Goal: Use online tool/utility: Utilize a website feature to perform a specific function

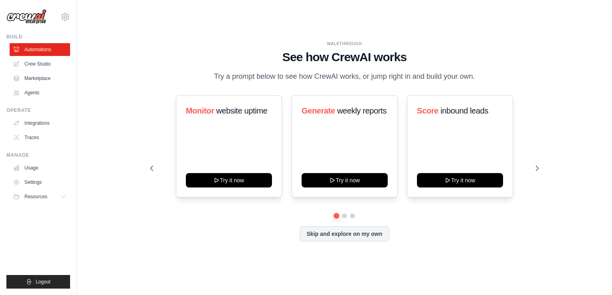
click at [143, 185] on div "WALKTHROUGH See how CrewAI works Try a prompt below to see how CrewAI works, or…" at bounding box center [343, 148] width 407 height 214
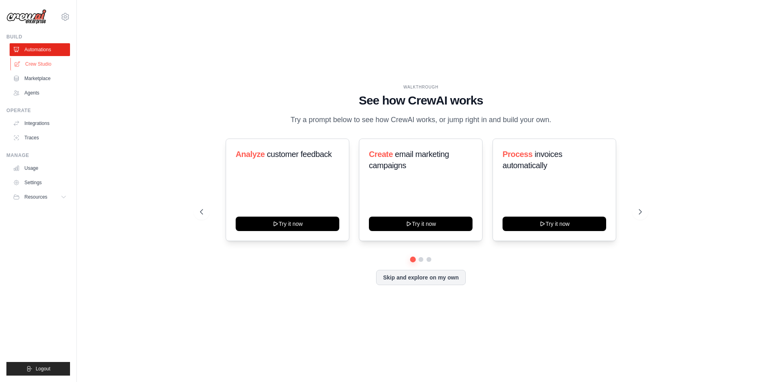
click at [46, 69] on link "Crew Studio" at bounding box center [40, 64] width 60 height 13
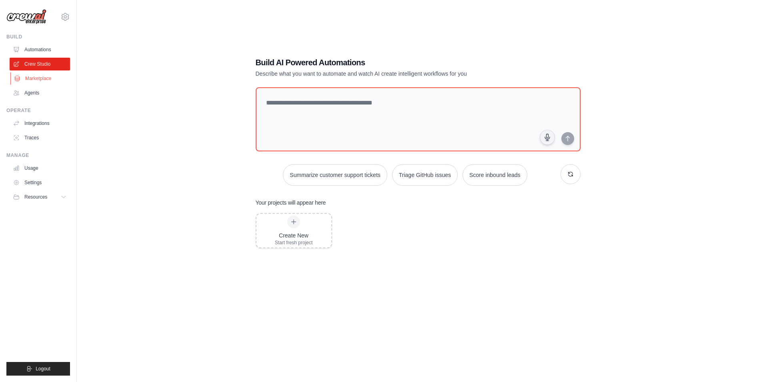
click at [30, 82] on link "Marketplace" at bounding box center [40, 78] width 60 height 13
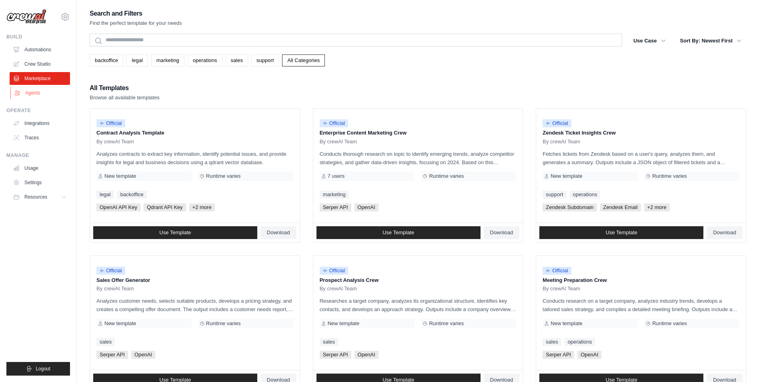
click at [24, 93] on link "Agents" at bounding box center [40, 92] width 60 height 13
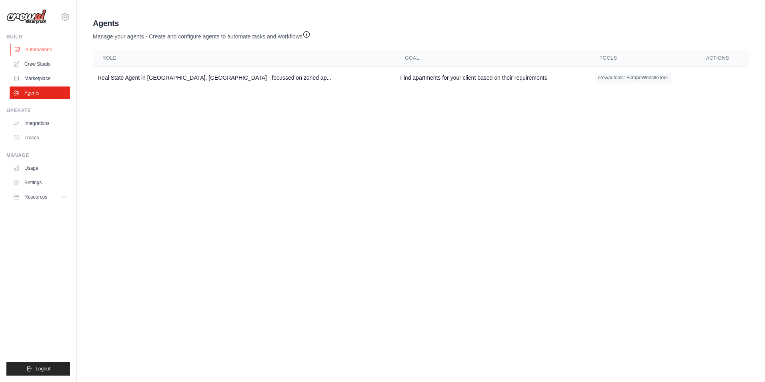
click at [32, 52] on link "Automations" at bounding box center [40, 49] width 60 height 13
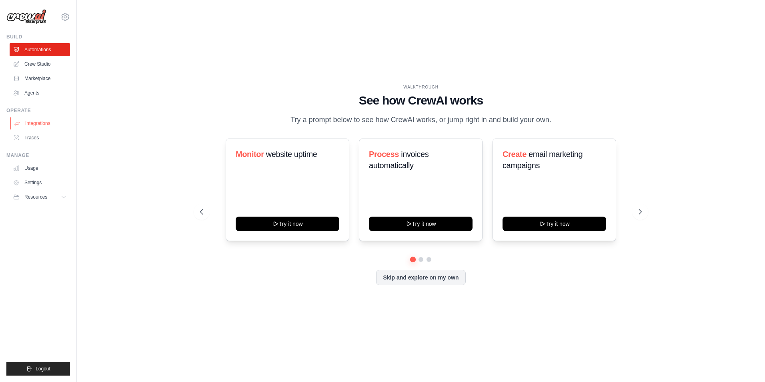
click at [36, 122] on link "Integrations" at bounding box center [40, 123] width 60 height 13
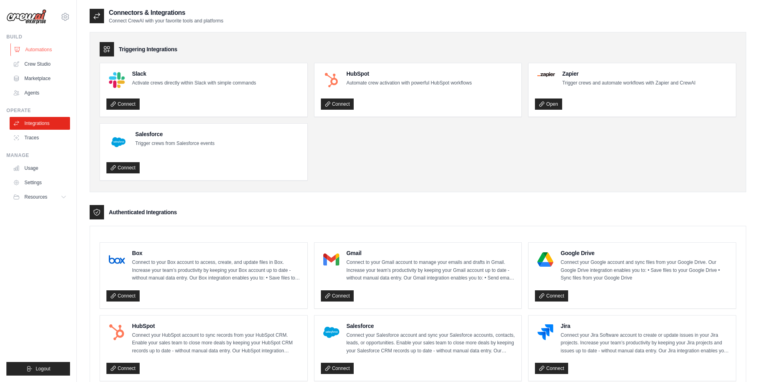
click at [36, 54] on link "Automations" at bounding box center [40, 49] width 60 height 13
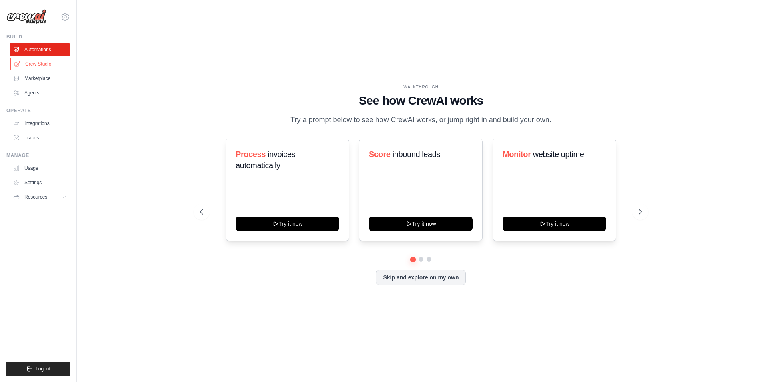
click at [31, 61] on link "Crew Studio" at bounding box center [40, 64] width 60 height 13
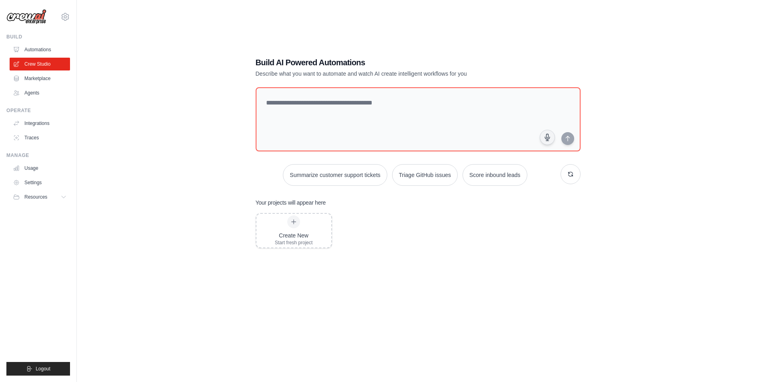
click at [53, 43] on div "Build Automations Crew Studio Marketplace Agents" at bounding box center [38, 67] width 64 height 66
click at [63, 22] on div "ronnie.souza-ext@ab-inbev.com Settings" at bounding box center [38, 13] width 64 height 26
click at [47, 47] on link "Automations" at bounding box center [40, 49] width 60 height 13
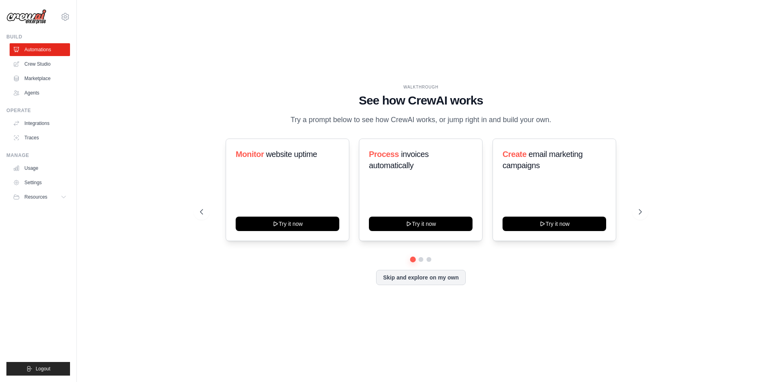
click at [172, 82] on div "WALKTHROUGH See how CrewAI works Try a prompt below to see how CrewAI works, or…" at bounding box center [421, 191] width 663 height 366
click at [403, 279] on button "Skip and explore on my own" at bounding box center [420, 276] width 89 height 15
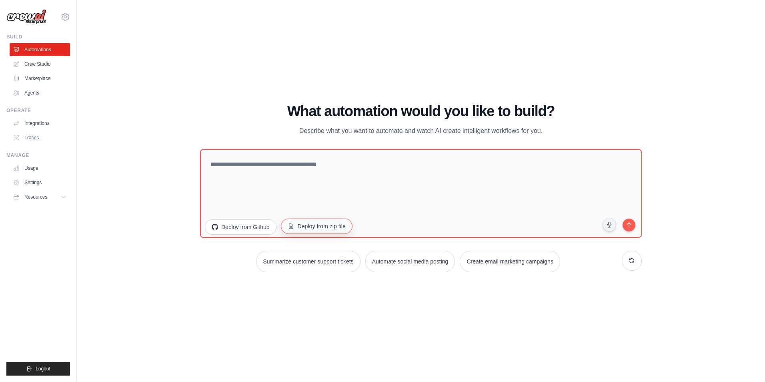
click at [315, 226] on button "Deploy from zip file" at bounding box center [317, 226] width 72 height 15
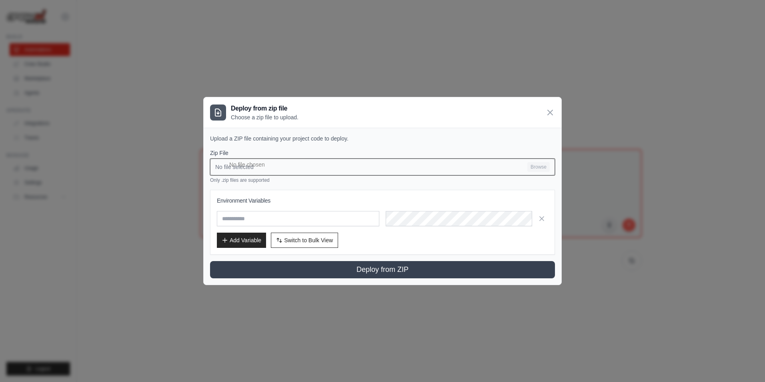
click at [542, 166] on input "No file selected Browse" at bounding box center [382, 166] width 345 height 17
type input "**********"
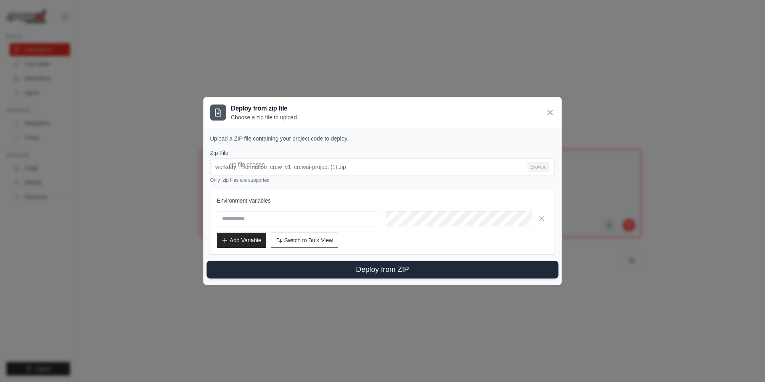
click at [301, 265] on button "Deploy from ZIP" at bounding box center [383, 270] width 352 height 18
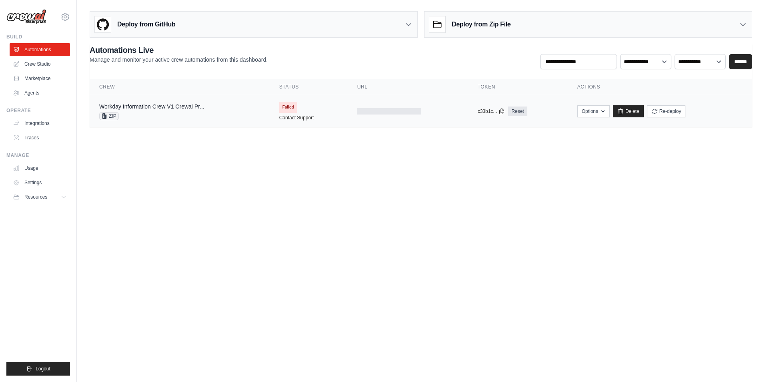
click at [281, 104] on span "Failed" at bounding box center [288, 107] width 18 height 11
click at [658, 113] on icon "submit" at bounding box center [655, 111] width 6 height 6
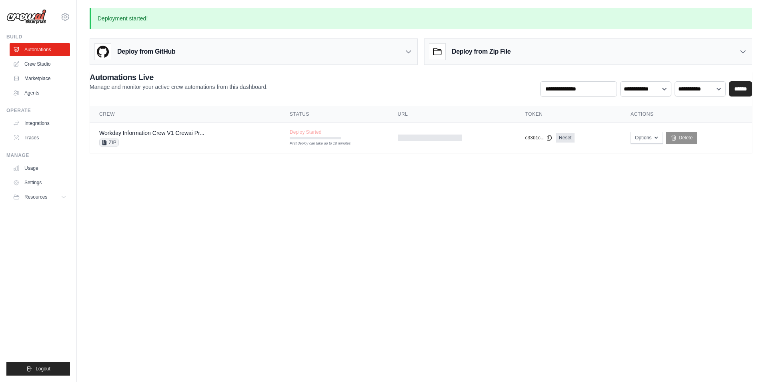
drag, startPoint x: 572, startPoint y: 138, endPoint x: 456, endPoint y: 34, distance: 155.0
click at [572, 138] on link "Reset" at bounding box center [565, 138] width 19 height 10
click at [687, 137] on link "Delete" at bounding box center [681, 138] width 31 height 12
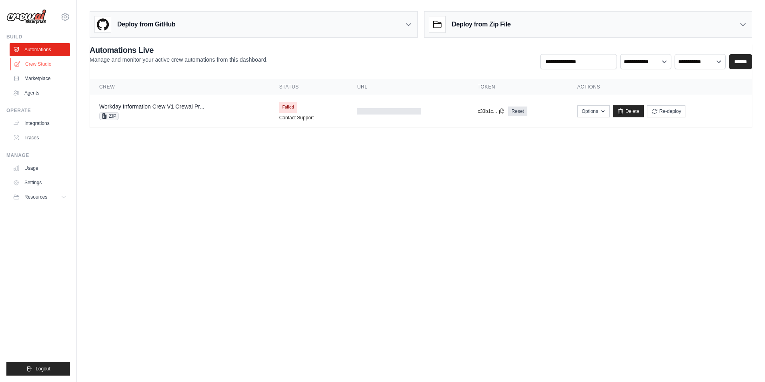
click at [42, 65] on link "Crew Studio" at bounding box center [40, 64] width 60 height 13
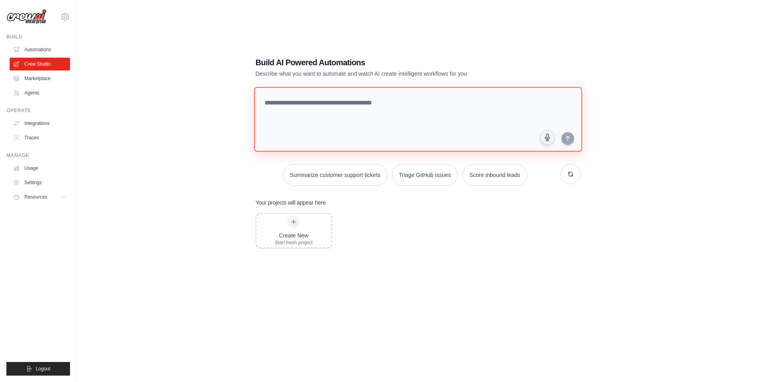
click at [291, 102] on textarea at bounding box center [418, 119] width 328 height 65
click at [424, 121] on textarea at bounding box center [418, 119] width 328 height 65
paste textarea "**********"
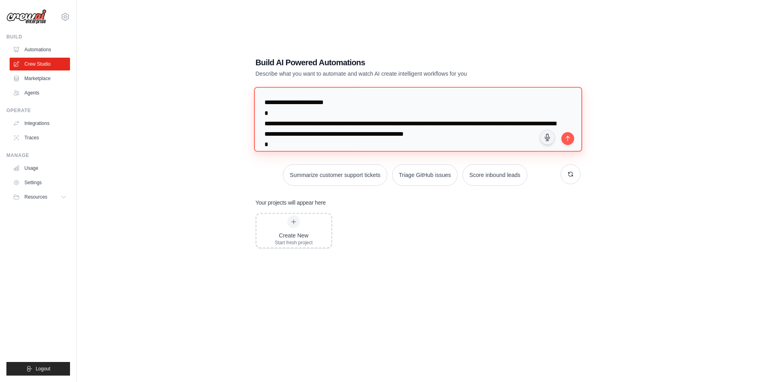
scroll to position [705, 0]
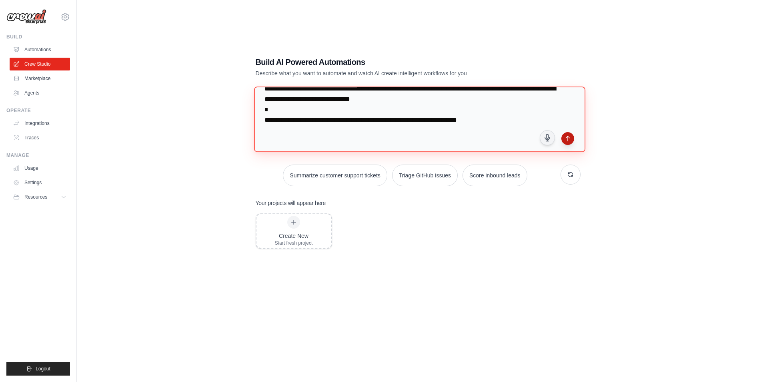
type textarea "**********"
click at [565, 139] on icon "submit" at bounding box center [568, 138] width 6 height 6
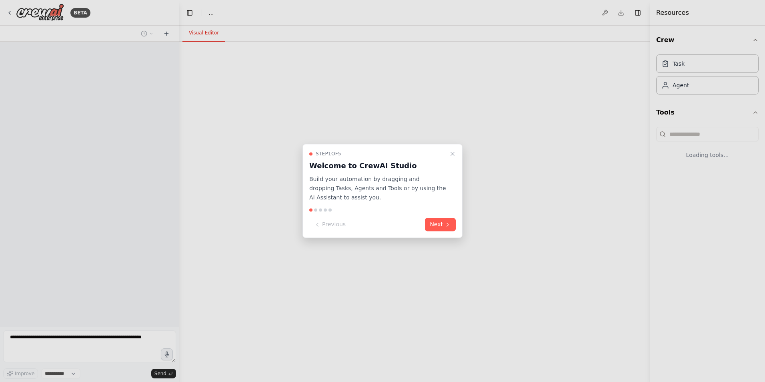
select select "****"
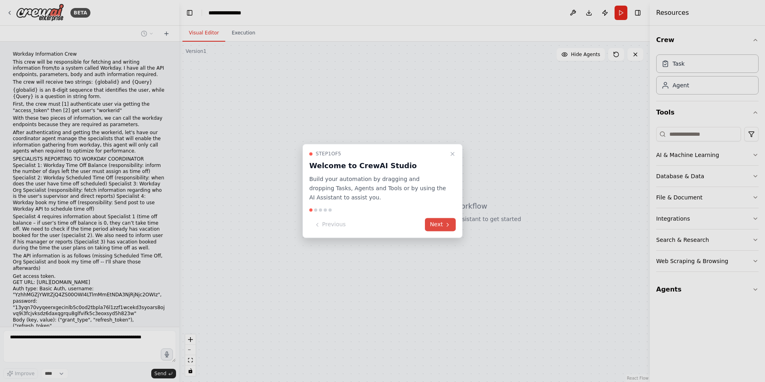
click at [433, 221] on button "Next" at bounding box center [440, 224] width 31 height 13
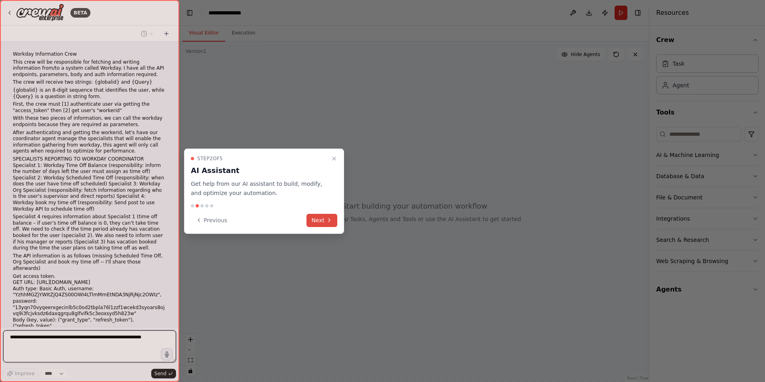
click at [328, 217] on icon at bounding box center [329, 220] width 6 height 6
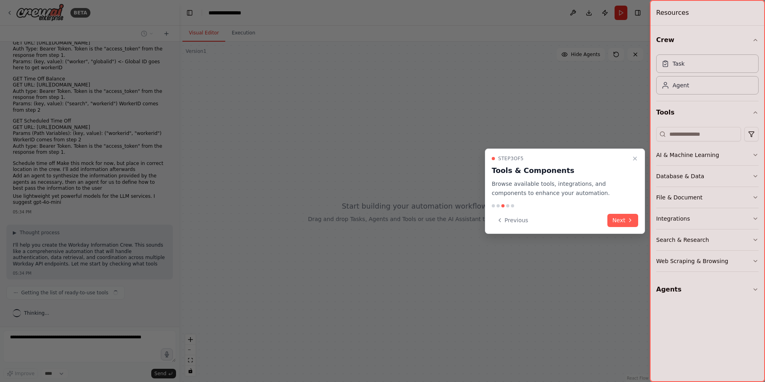
scroll to position [338, 0]
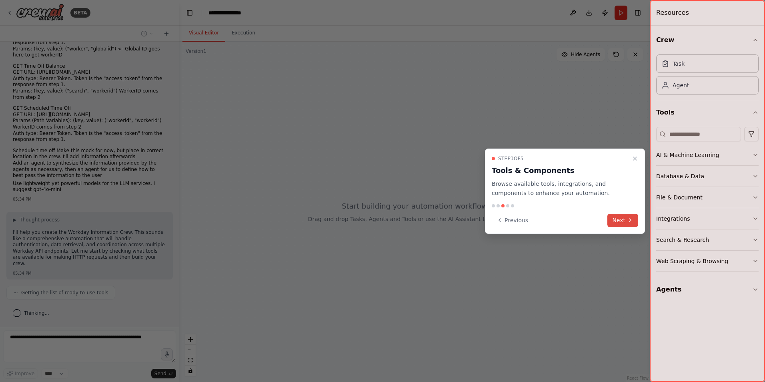
click at [619, 224] on button "Next" at bounding box center [623, 220] width 31 height 13
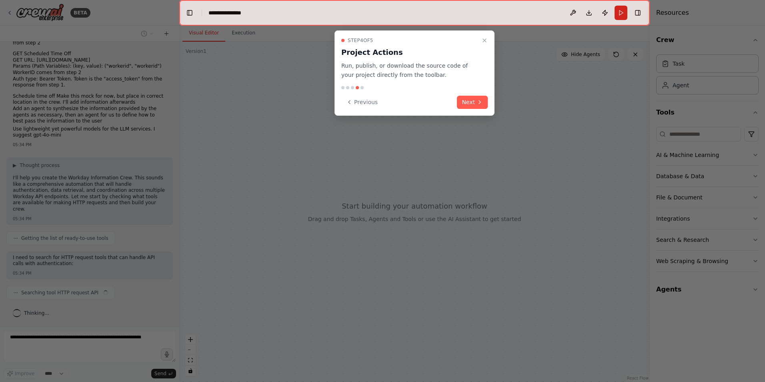
scroll to position [392, 0]
click at [465, 97] on button "Next" at bounding box center [472, 102] width 31 height 13
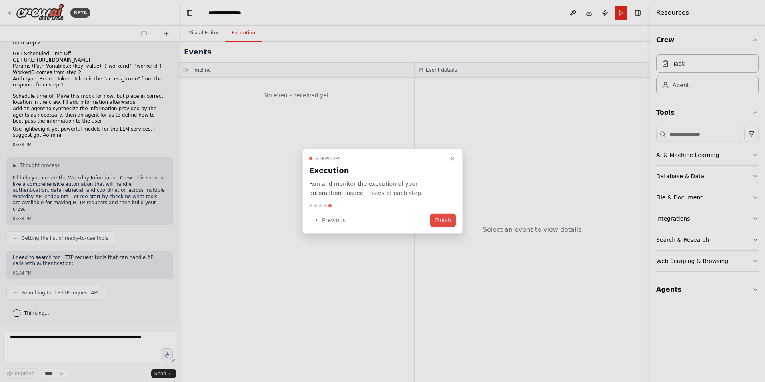
click at [443, 220] on button "Finish" at bounding box center [443, 219] width 26 height 13
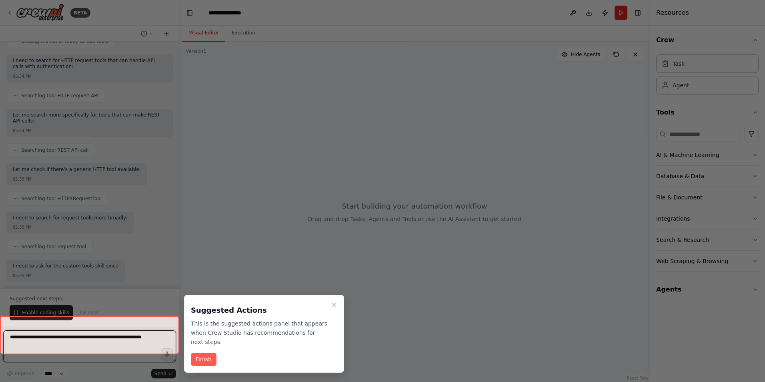
scroll to position [589, 0]
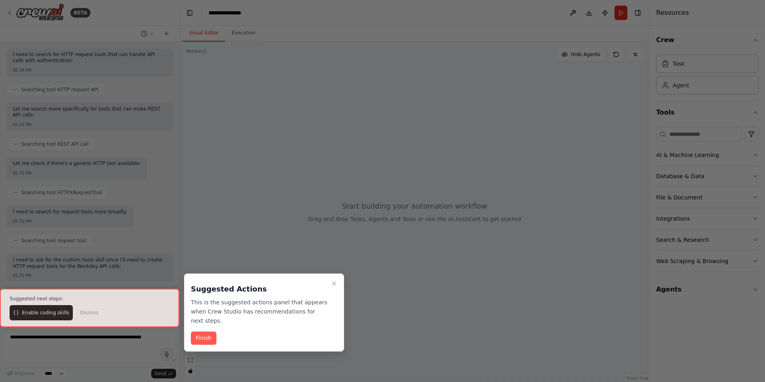
click at [56, 315] on div at bounding box center [89, 308] width 179 height 38
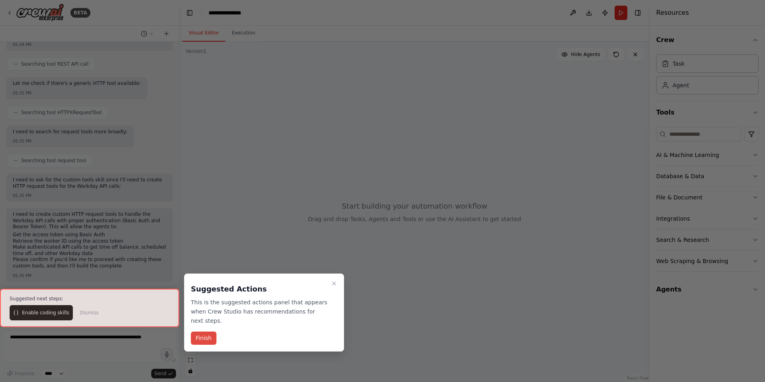
scroll to position [675, 0]
click at [203, 331] on button "Finish" at bounding box center [204, 337] width 26 height 13
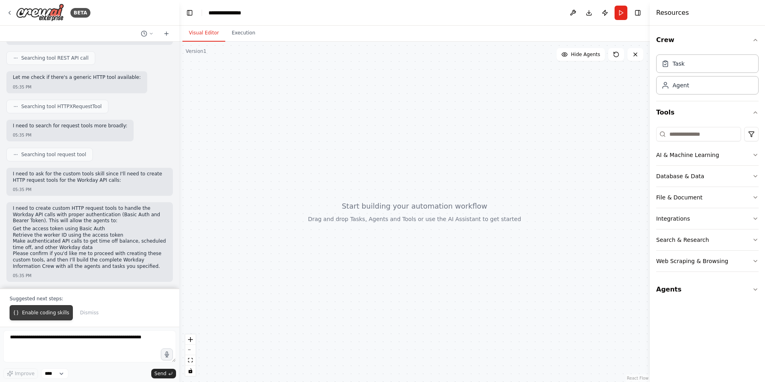
click at [46, 308] on button "Enable coding skills" at bounding box center [41, 312] width 63 height 15
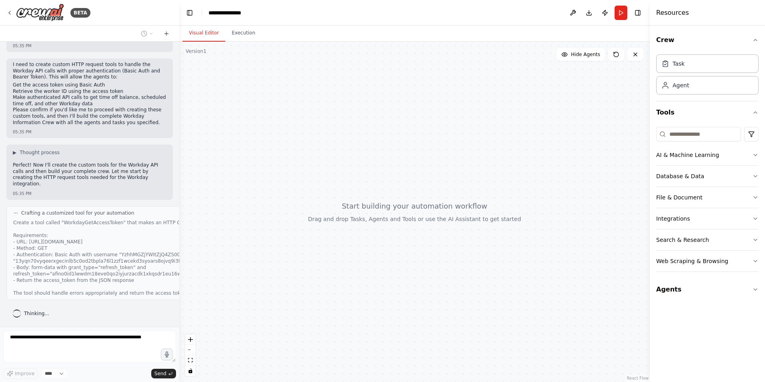
scroll to position [858, 0]
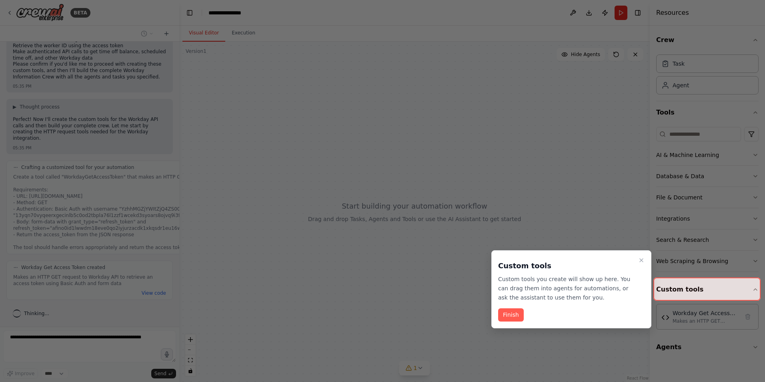
click at [503, 312] on button "Finish" at bounding box center [511, 314] width 26 height 13
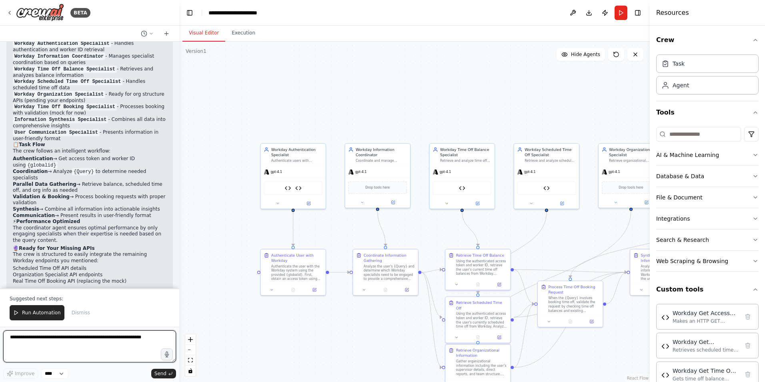
scroll to position [2376, 0]
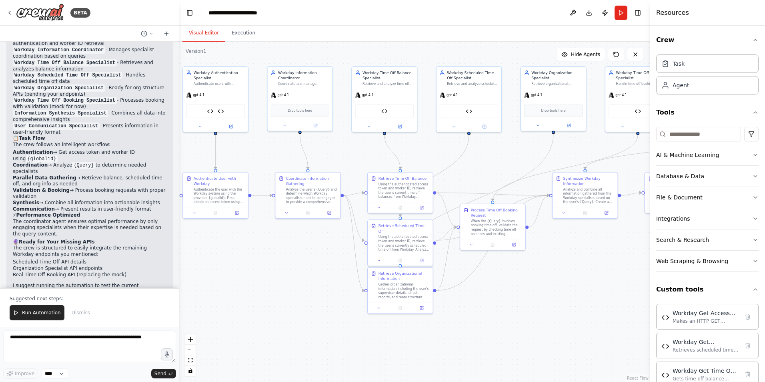
drag, startPoint x: 375, startPoint y: 333, endPoint x: 298, endPoint y: 256, distance: 109.0
click at [298, 256] on div ".deletable-edge-delete-btn { width: 20px; height: 20px; border: 0px solid #ffff…" at bounding box center [414, 212] width 471 height 340
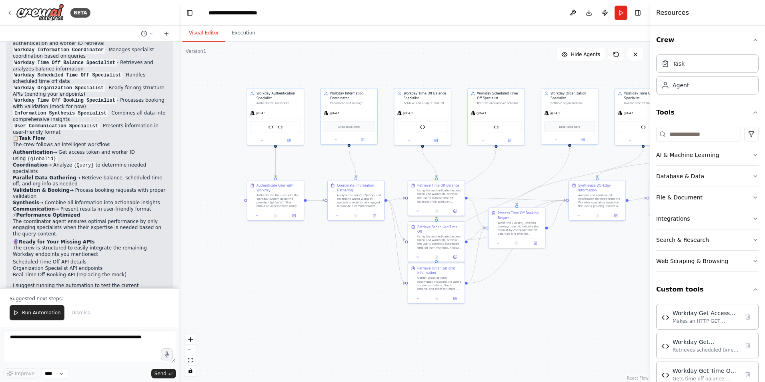
drag, startPoint x: 533, startPoint y: 275, endPoint x: 583, endPoint y: 295, distance: 54.0
click at [585, 295] on div ".deletable-edge-delete-btn { width: 20px; height: 20px; border: 0px solid #ffff…" at bounding box center [414, 212] width 471 height 340
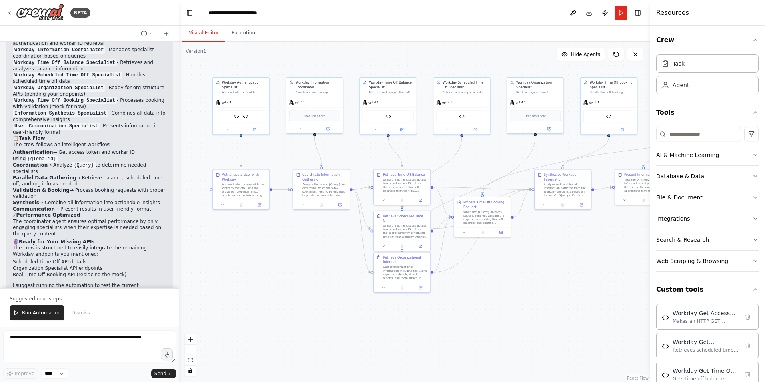
drag, startPoint x: 374, startPoint y: 347, endPoint x: 341, endPoint y: 314, distance: 46.1
click at [341, 314] on div ".deletable-edge-delete-btn { width: 20px; height: 20px; border: 0px solid #ffff…" at bounding box center [414, 212] width 471 height 340
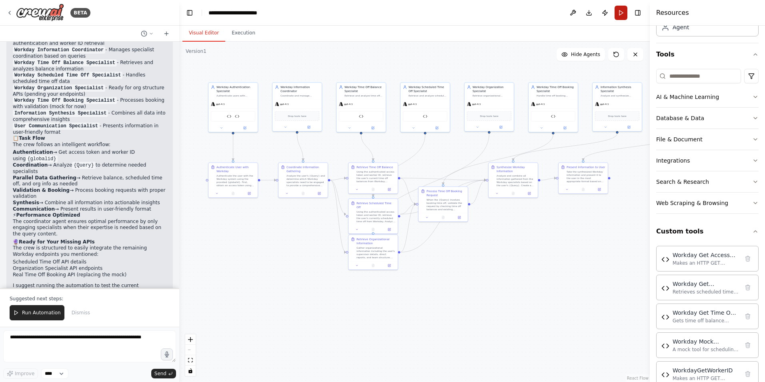
click at [622, 16] on button "Run" at bounding box center [621, 13] width 13 height 14
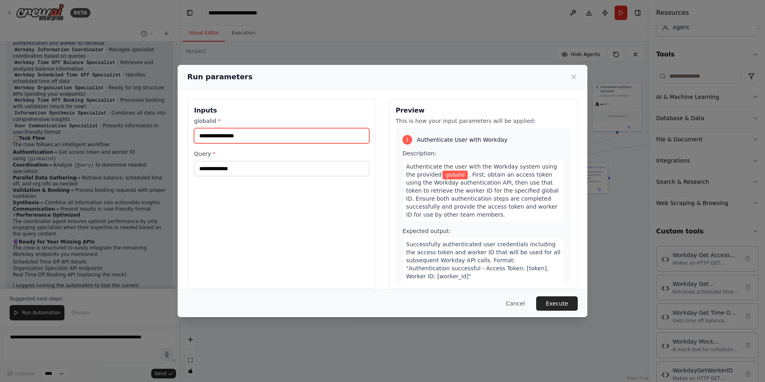
click at [231, 140] on input "globalid *" at bounding box center [281, 135] width 175 height 15
paste input "********"
type input "********"
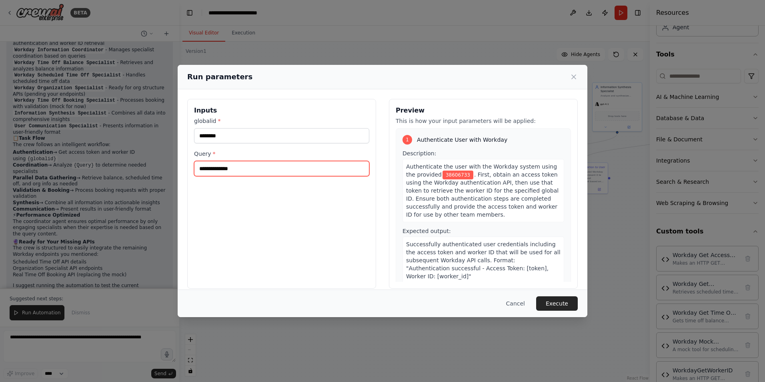
click at [236, 171] on input "Query *" at bounding box center [281, 168] width 175 height 15
type input "**********"
click at [555, 300] on button "Execute" at bounding box center [557, 303] width 42 height 14
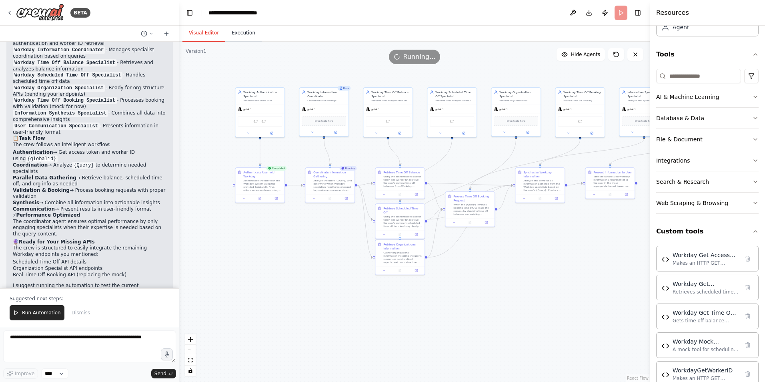
click at [230, 34] on button "Execution" at bounding box center [243, 33] width 36 height 17
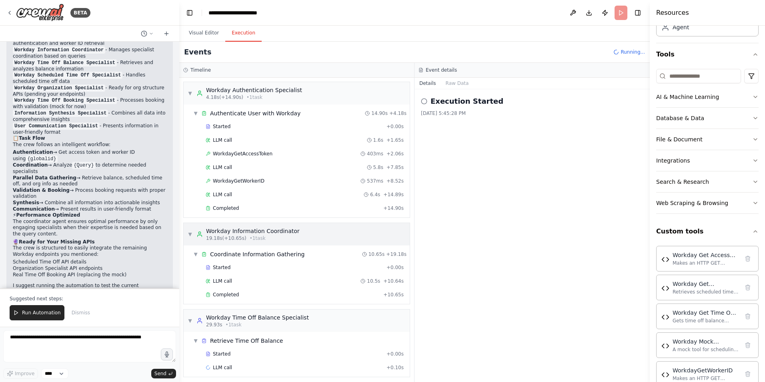
scroll to position [4, 0]
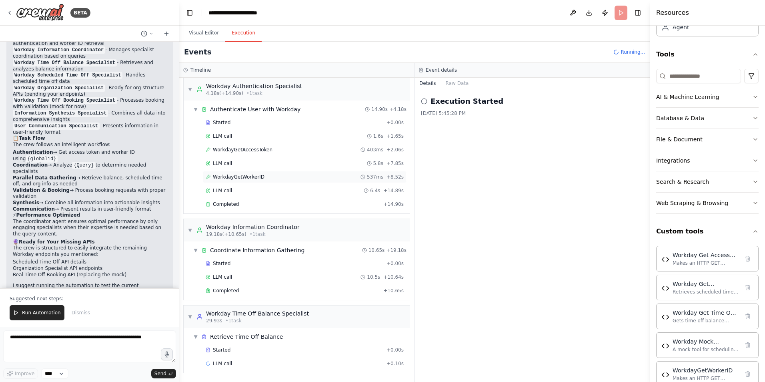
click at [250, 175] on span "WorkdayGetWorkerID" at bounding box center [239, 177] width 52 height 6
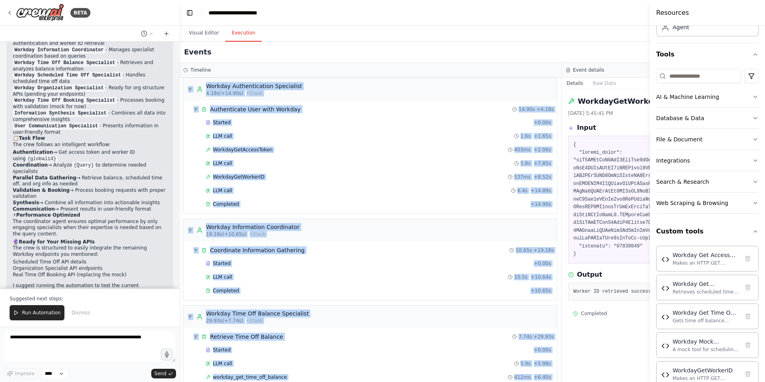
drag, startPoint x: 564, startPoint y: 68, endPoint x: 515, endPoint y: 68, distance: 48.0
click at [515, 68] on div "Timeline ▼ Workday Authentication Specialist 4.18s (+14.90s) • 1 task ▼ Authent…" at bounding box center [561, 222] width 765 height 319
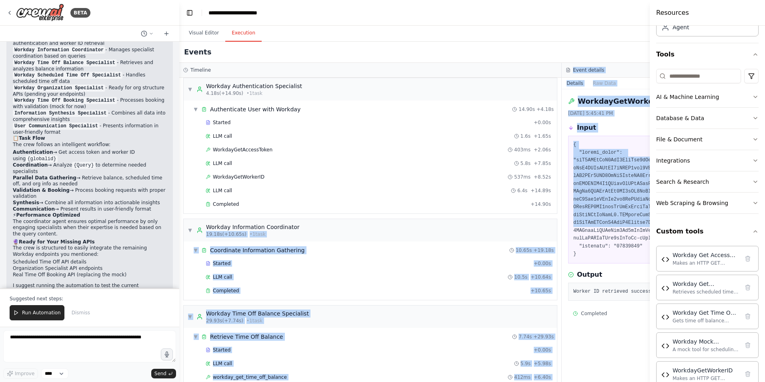
drag, startPoint x: 563, startPoint y: 221, endPoint x: 529, endPoint y: 217, distance: 34.6
click at [529, 217] on div "Timeline ▼ Workday Authentication Specialist 4.18s (+14.90s) • 1 task ▼ Authent…" at bounding box center [561, 222] width 765 height 319
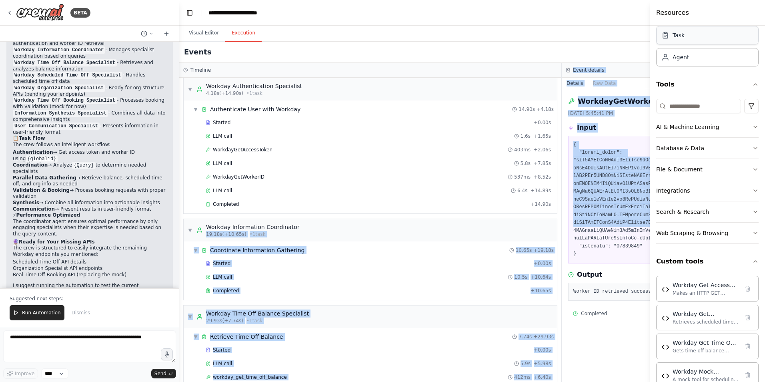
scroll to position [0, 0]
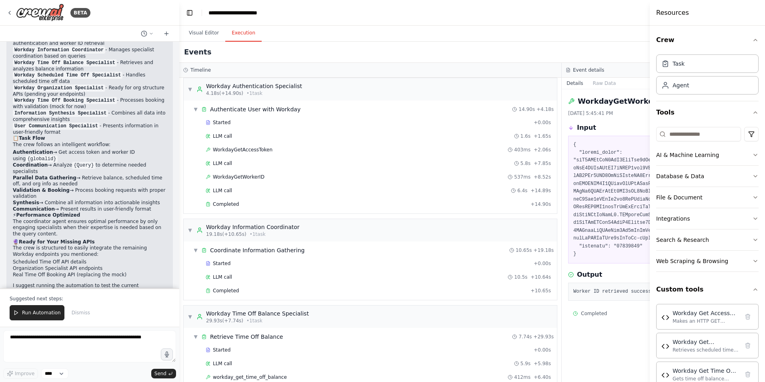
click at [667, 28] on div "Crew Task Agent Tools AI & Machine Learning Database & Data File & Document Int…" at bounding box center [707, 204] width 115 height 356
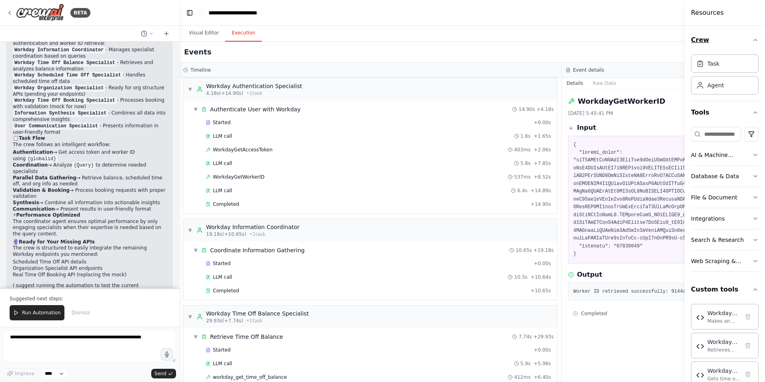
drag, startPoint x: 653, startPoint y: 31, endPoint x: 749, endPoint y: 47, distance: 97.8
click at [749, 47] on div "Resources Crew Task Agent Tools AI & Machine Learning Database & Data File & Do…" at bounding box center [725, 191] width 80 height 382
click at [580, 52] on div "Events Running..." at bounding box center [561, 52] width 765 height 21
click at [582, 50] on div "Events Running..." at bounding box center [561, 52] width 765 height 21
drag, startPoint x: 602, startPoint y: 70, endPoint x: 596, endPoint y: 70, distance: 5.7
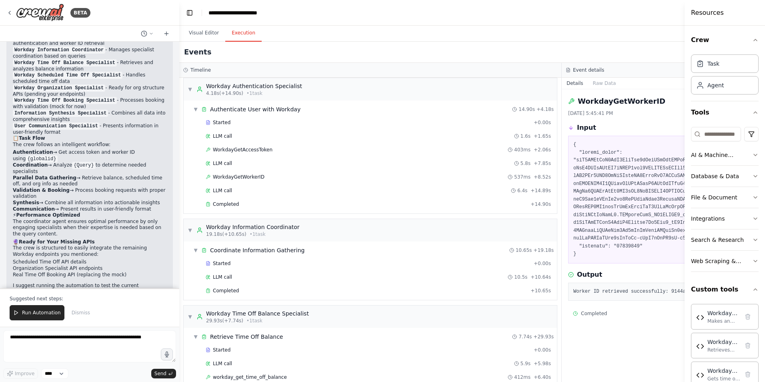
click at [596, 70] on div "Event details" at bounding box center [753, 70] width 375 height 6
drag, startPoint x: 596, startPoint y: 70, endPoint x: 595, endPoint y: 80, distance: 10.5
click at [595, 80] on button "Raw Data" at bounding box center [604, 83] width 33 height 11
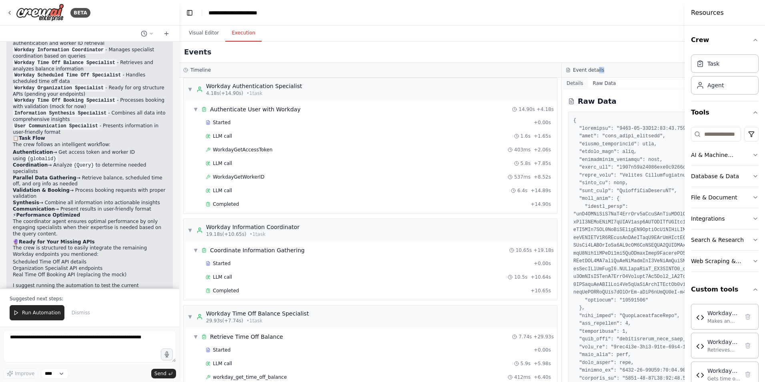
click at [580, 84] on button "Details" at bounding box center [575, 83] width 26 height 11
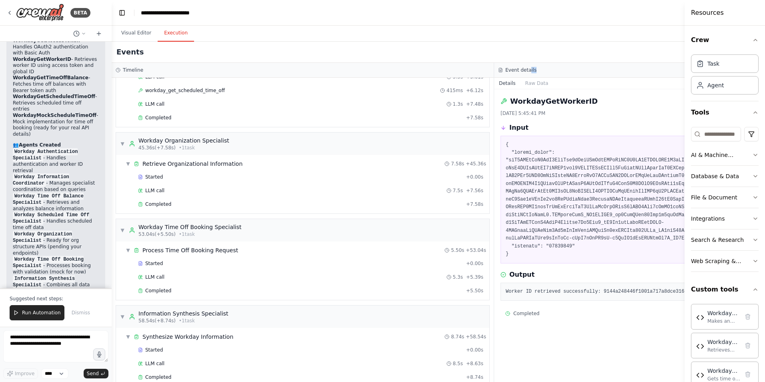
scroll to position [3158, 0]
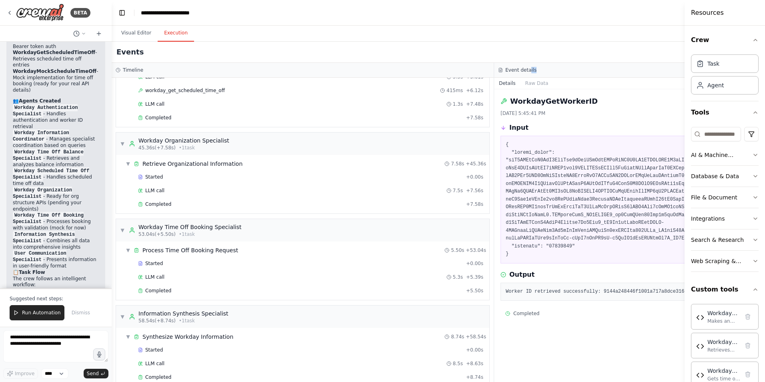
drag, startPoint x: 179, startPoint y: 163, endPoint x: 112, endPoint y: 158, distance: 67.0
click at [112, 158] on div "BETA Workday Information Crew This crew will be responsible for fetching and wr…" at bounding box center [382, 191] width 765 height 382
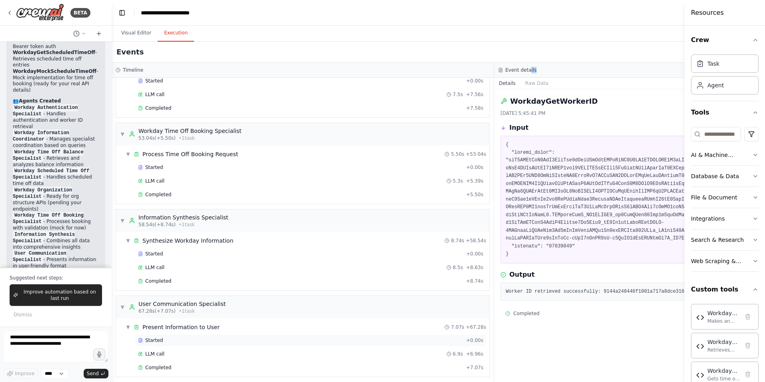
scroll to position [504, 0]
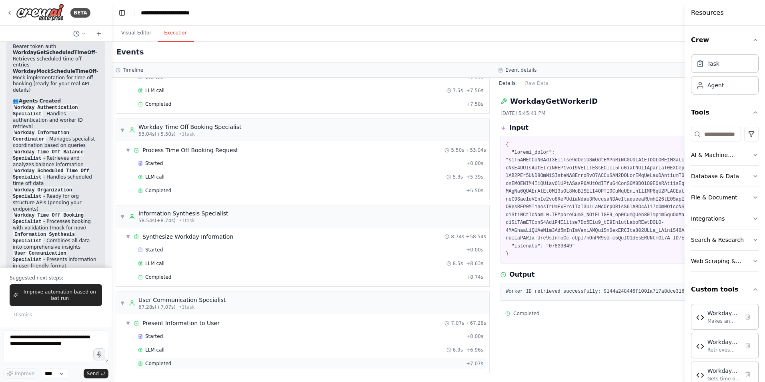
click at [227, 361] on div "Completed" at bounding box center [300, 363] width 325 height 6
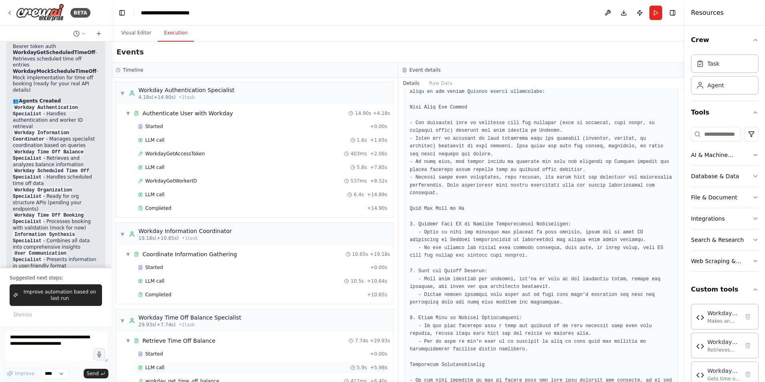
scroll to position [80, 0]
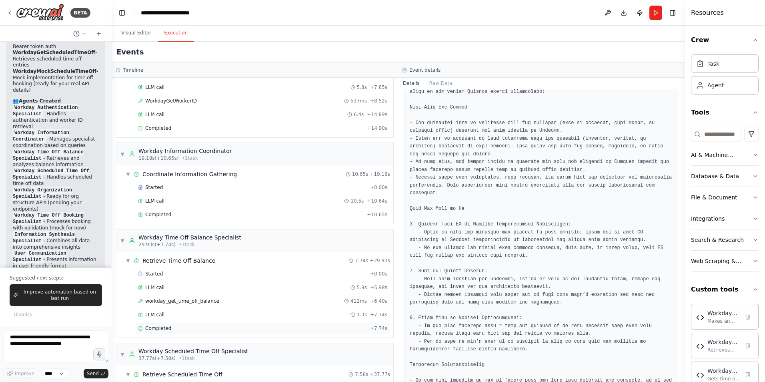
click at [187, 325] on div "Completed" at bounding box center [252, 328] width 229 height 6
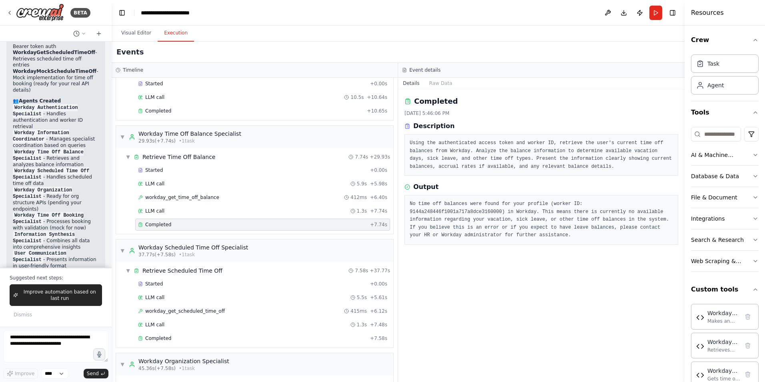
scroll to position [200, 0]
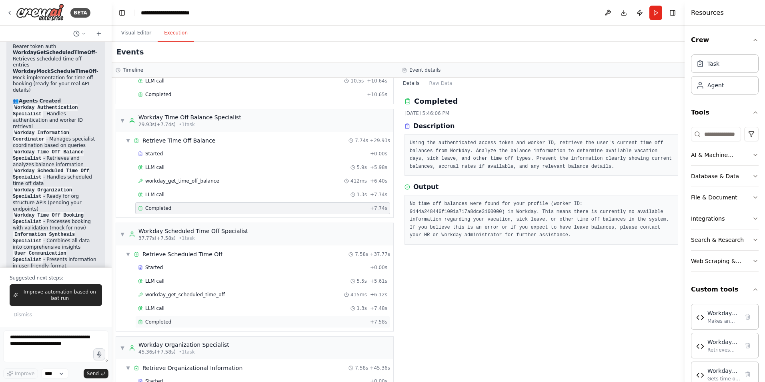
click at [198, 321] on div "Completed" at bounding box center [252, 322] width 229 height 6
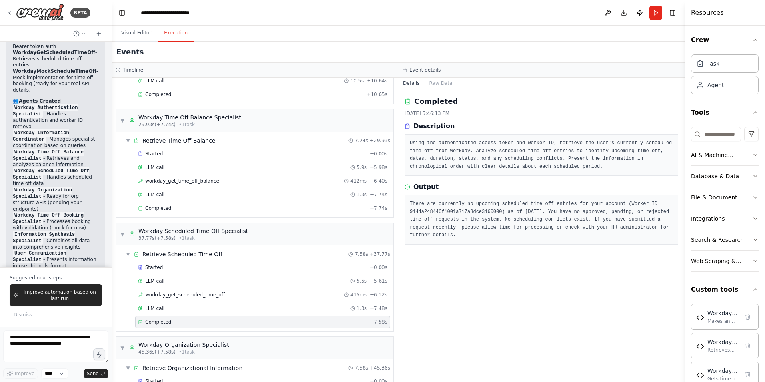
click at [442, 213] on pre "There are currently no upcoming scheduled time off entries for your account (Wo…" at bounding box center [541, 219] width 263 height 39
click at [444, 213] on pre "There are currently no upcoming scheduled time off entries for your account (Wo…" at bounding box center [541, 219] width 263 height 39
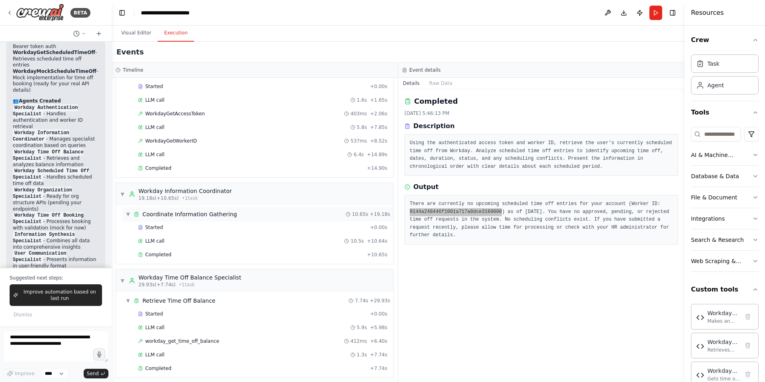
scroll to position [0, 0]
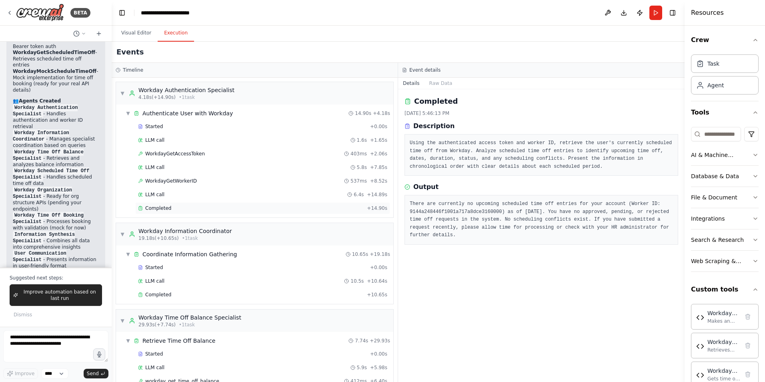
click at [257, 208] on div "Completed" at bounding box center [251, 208] width 226 height 6
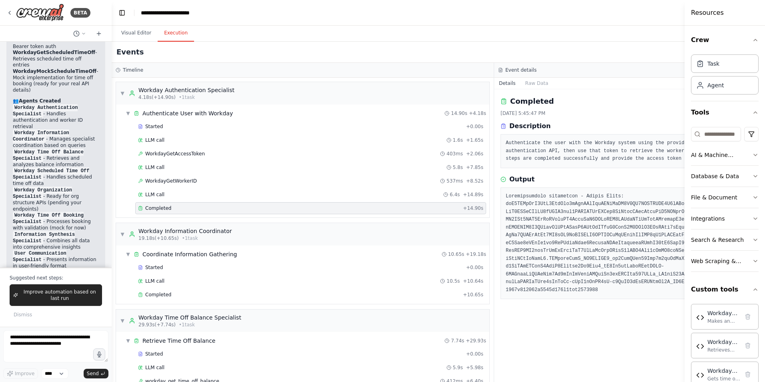
click at [166, 205] on div "Completed + 14.90s" at bounding box center [310, 208] width 351 height 12
click at [194, 297] on div "Completed" at bounding box center [299, 294] width 322 height 6
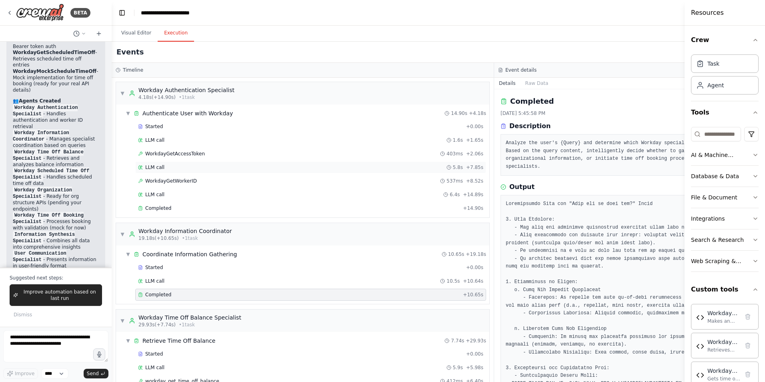
click at [173, 168] on div "LLM call 5.8s + 7.85s" at bounding box center [310, 167] width 345 height 6
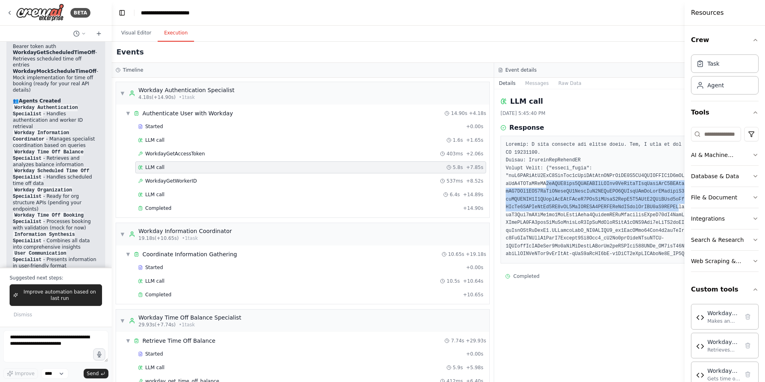
drag, startPoint x: 512, startPoint y: 173, endPoint x: 538, endPoint y: 205, distance: 40.6
click at [538, 205] on pre at bounding box center [685, 199] width 359 height 117
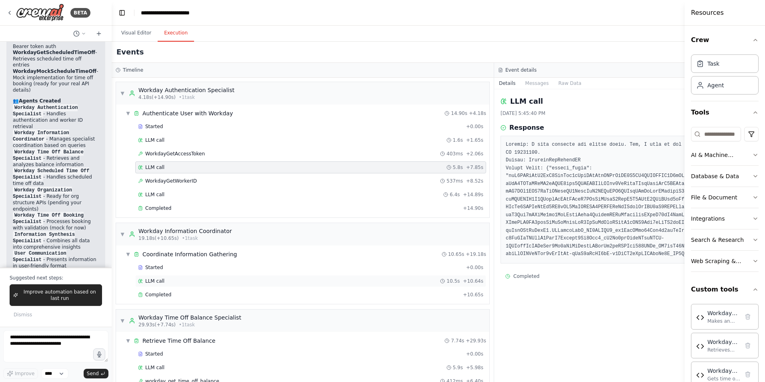
click at [156, 285] on div "LLM call 10.5s + 10.64s" at bounding box center [310, 281] width 351 height 12
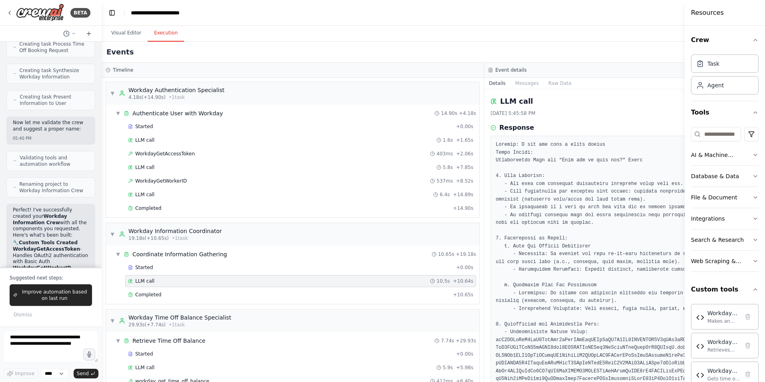
scroll to position [3731, 0]
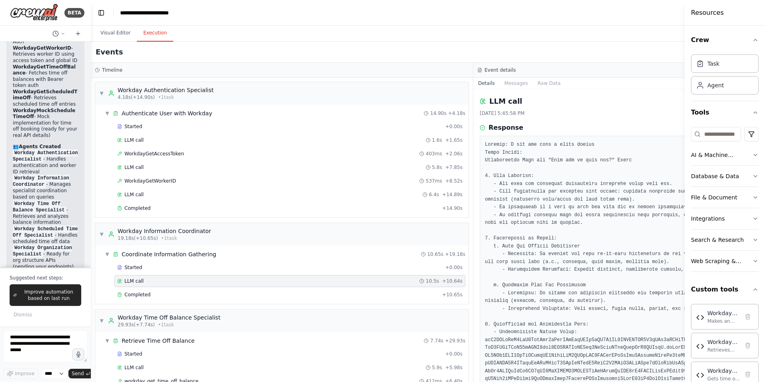
drag, startPoint x: 110, startPoint y: 120, endPoint x: 42, endPoint y: 116, distance: 68.6
click at [42, 116] on div "BETA Workday Information Crew This crew will be responsible for fetching and wr…" at bounding box center [45, 191] width 91 height 382
drag, startPoint x: 687, startPoint y: 46, endPoint x: 758, endPoint y: 58, distance: 71.9
click at [765, 51] on html "BETA Workday Information Crew This crew will be responsible for fetching and wr…" at bounding box center [382, 191] width 765 height 382
drag, startPoint x: 686, startPoint y: 44, endPoint x: 636, endPoint y: 45, distance: 50.4
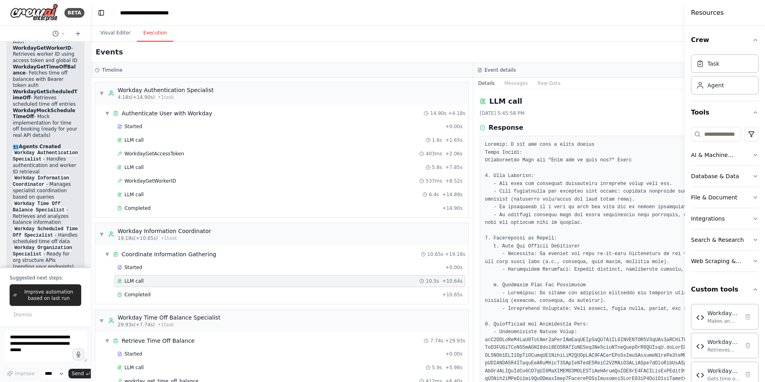
click at [730, 45] on div "Resources Crew Task Agent Tools AI & Machine Learning Database & Data File & Do…" at bounding box center [725, 191] width 80 height 382
drag, startPoint x: 614, startPoint y: 36, endPoint x: 605, endPoint y: 14, distance: 23.9
click at [612, 34] on div "Visual Editor Execution" at bounding box center [473, 34] width 765 height 16
drag, startPoint x: 605, startPoint y: 14, endPoint x: 574, endPoint y: 23, distance: 32.7
click at [602, 14] on header "**********" at bounding box center [473, 13] width 765 height 26
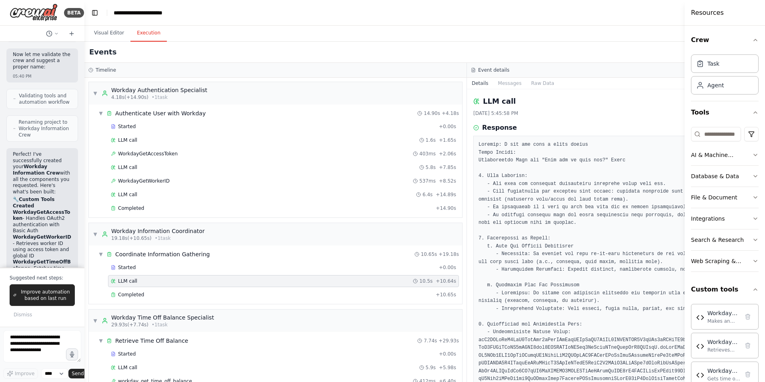
scroll to position [3988, 0]
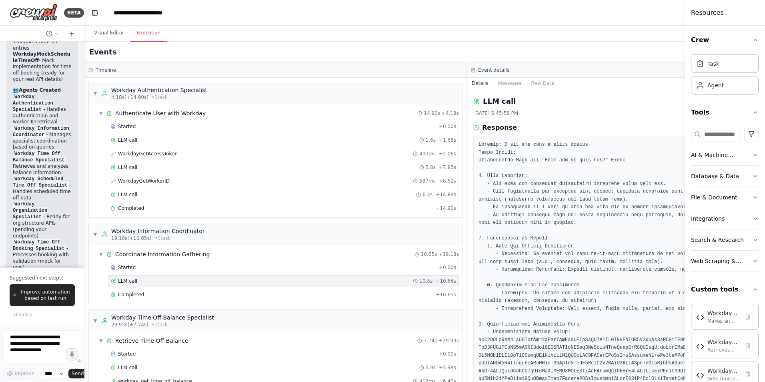
drag, startPoint x: 88, startPoint y: 217, endPoint x: 52, endPoint y: 218, distance: 36.0
click at [50, 217] on div "BETA Workday Information Crew This crew will be responsible for fetching and wr…" at bounding box center [42, 191] width 84 height 382
click at [652, 108] on div "LLM call [DATE] 5:45:58 PM" at bounding box center [658, 106] width 370 height 21
drag, startPoint x: 652, startPoint y: 108, endPoint x: 680, endPoint y: 103, distance: 29.3
click at [660, 107] on div "LLM call [DATE] 5:45:58 PM" at bounding box center [658, 106] width 370 height 21
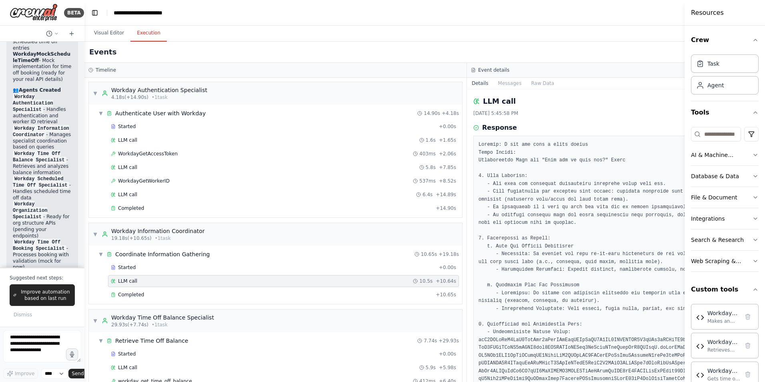
drag, startPoint x: 696, startPoint y: 104, endPoint x: 680, endPoint y: 105, distance: 16.0
click at [685, 106] on div "Resources Crew Task Agent Tools AI & Machine Learning Database & Data File & Do…" at bounding box center [725, 191] width 80 height 382
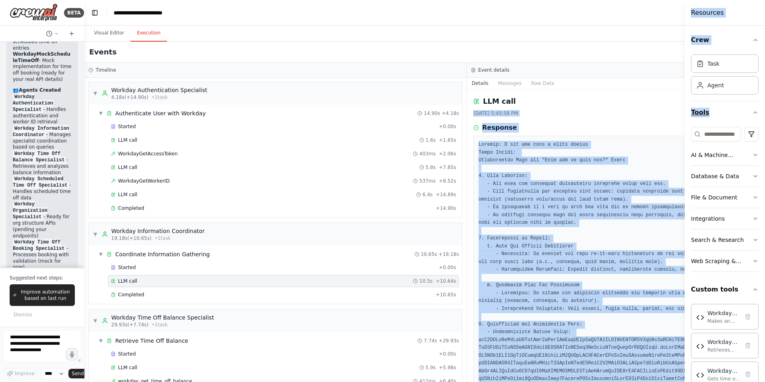
drag, startPoint x: 704, startPoint y: 108, endPoint x: 707, endPoint y: 112, distance: 4.3
click at [708, 111] on div "BETA Workday Information Crew This crew will be responsible for fetching and wr…" at bounding box center [382, 191] width 765 height 382
drag, startPoint x: 707, startPoint y: 112, endPoint x: 654, endPoint y: 111, distance: 53.2
click at [654, 111] on div "[DATE] 5:45:58 PM" at bounding box center [658, 113] width 370 height 6
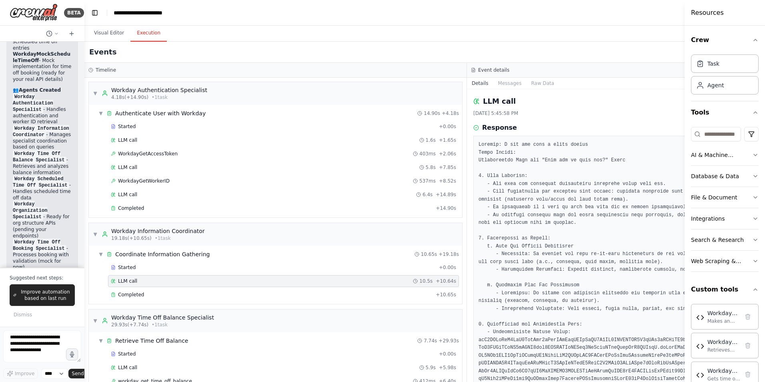
click at [629, 38] on div "Visual Editor Execution" at bounding box center [466, 34] width 765 height 16
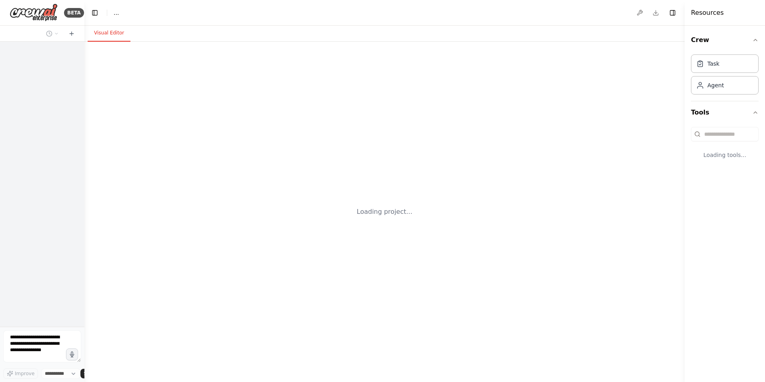
select select "****"
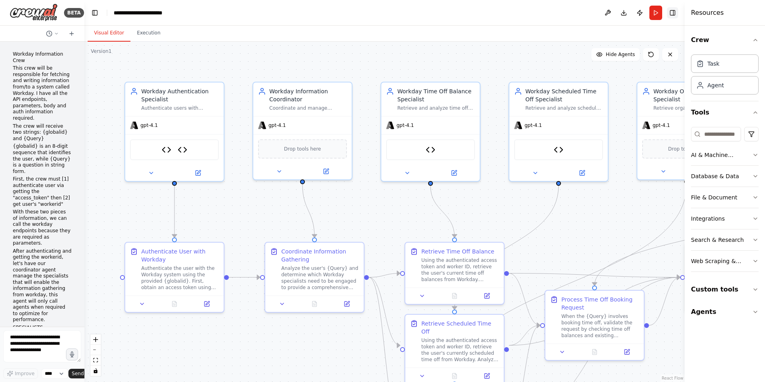
scroll to position [4308, 0]
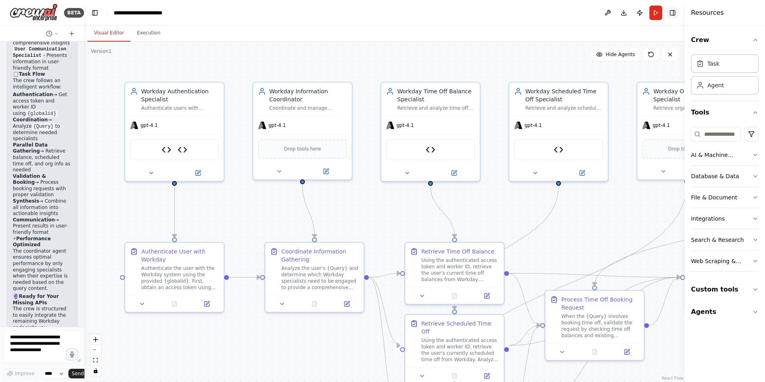
click at [675, 16] on button "Toggle Right Sidebar" at bounding box center [672, 12] width 11 height 11
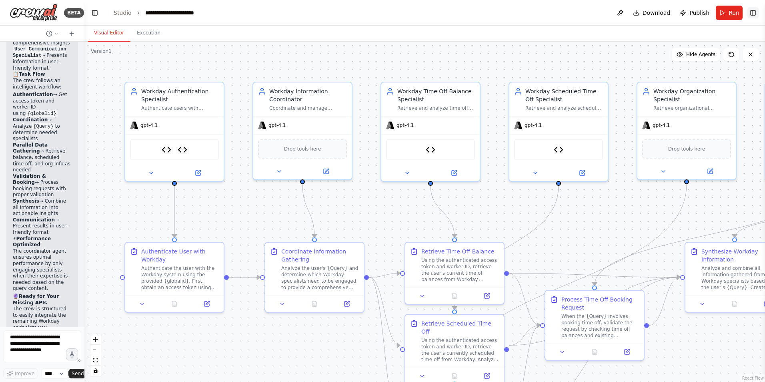
scroll to position [4232, 0]
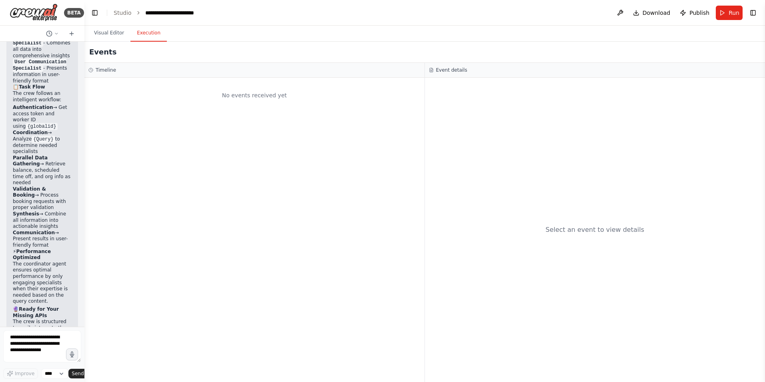
click at [147, 34] on button "Execution" at bounding box center [148, 33] width 36 height 17
drag, startPoint x: 449, startPoint y: 175, endPoint x: 462, endPoint y: 166, distance: 15.7
click at [449, 174] on div "Select an event to view details" at bounding box center [595, 230] width 341 height 304
click at [732, 10] on span "Run" at bounding box center [734, 13] width 11 height 8
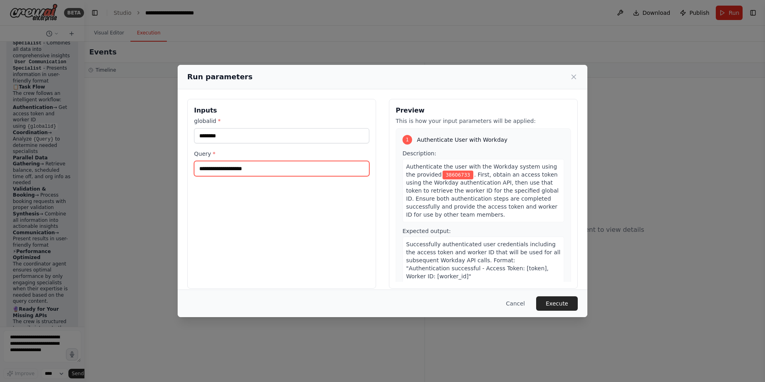
drag, startPoint x: 279, startPoint y: 167, endPoint x: 197, endPoint y: 177, distance: 83.4
click at [197, 177] on div "**********" at bounding box center [281, 194] width 189 height 190
type input "**********"
click at [552, 303] on button "Execute" at bounding box center [557, 303] width 42 height 14
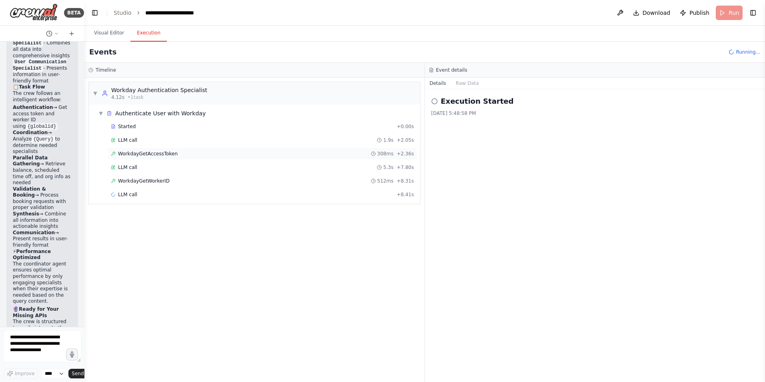
click at [219, 154] on div "WorkdayGetAccessToken 308ms + 2.36s" at bounding box center [262, 153] width 303 height 6
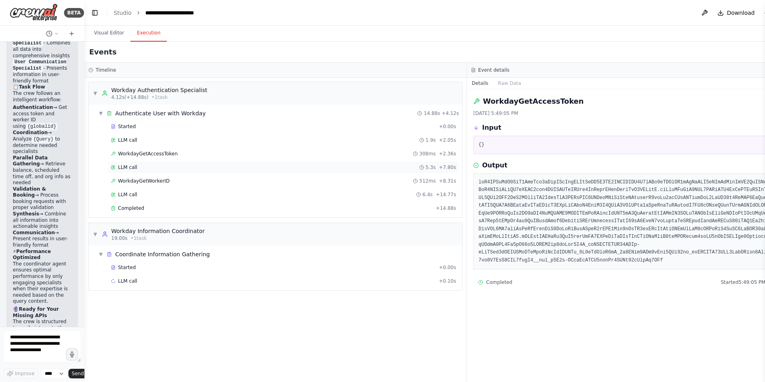
click at [118, 163] on div "LLM call 5.3s + 7.80s" at bounding box center [283, 167] width 351 height 12
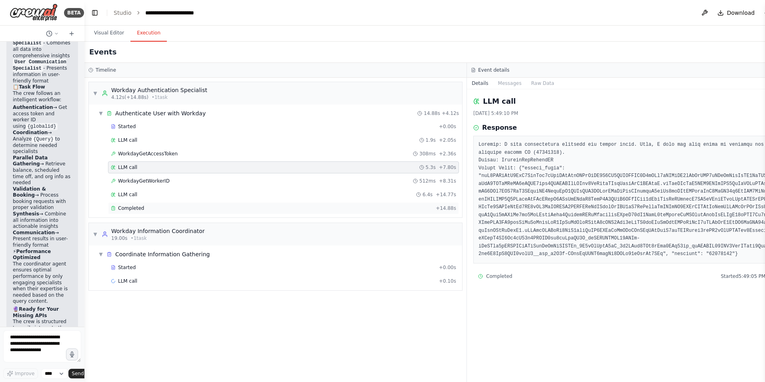
click at [143, 206] on div "Completed" at bounding box center [272, 208] width 322 height 6
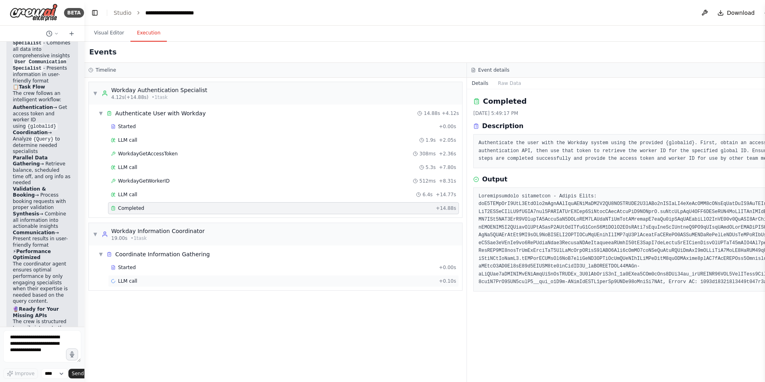
click at [150, 281] on div "LLM call + 0.10s" at bounding box center [283, 281] width 345 height 6
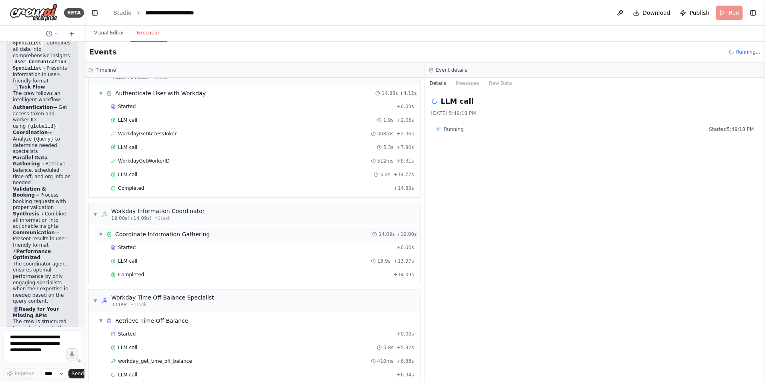
scroll to position [31, 0]
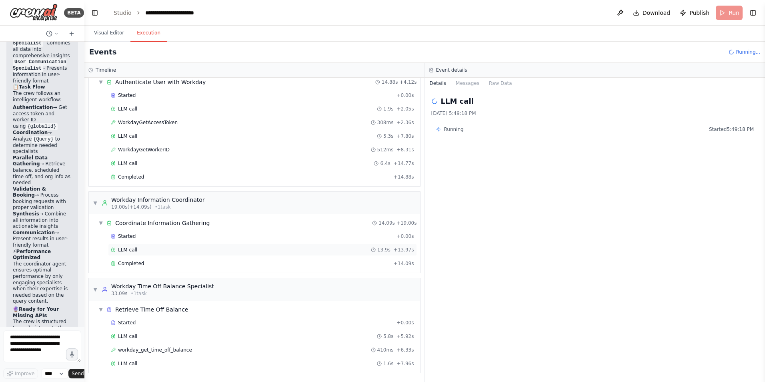
click at [149, 249] on div "LLM call 13.9s + 13.97s" at bounding box center [262, 250] width 303 height 6
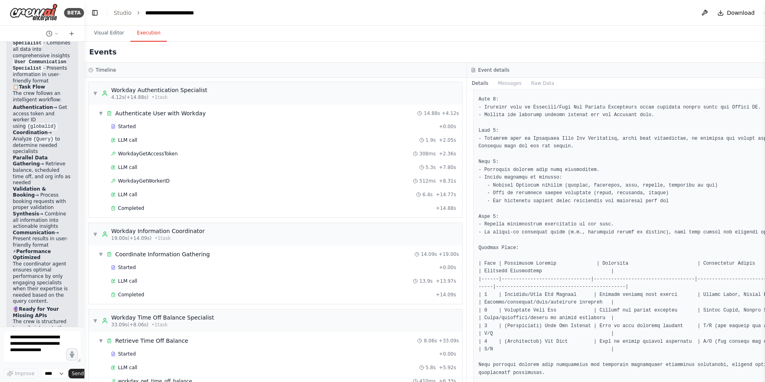
scroll to position [466, 0]
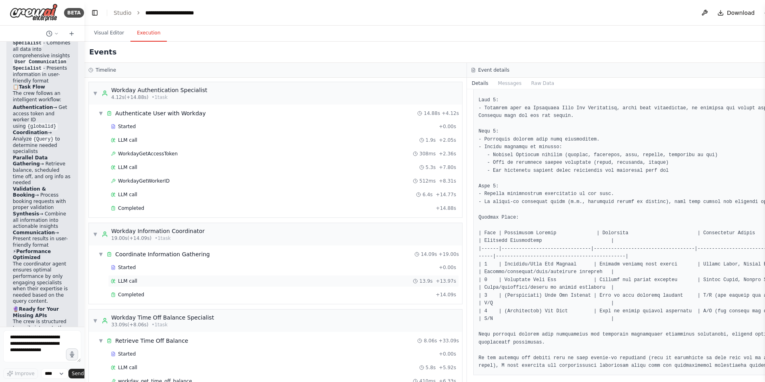
click at [179, 285] on div "LLM call 13.9s + 13.97s" at bounding box center [283, 281] width 351 height 12
click at [515, 83] on button "Messages" at bounding box center [509, 83] width 33 height 11
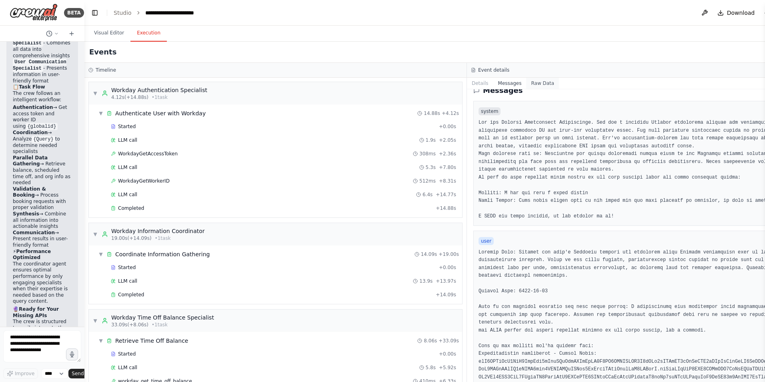
scroll to position [0, 0]
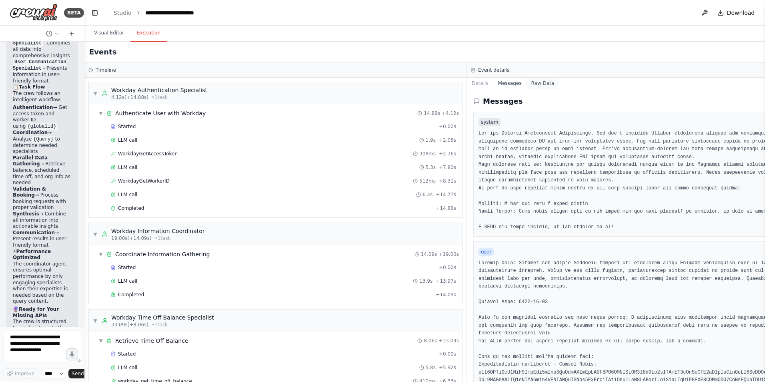
click at [538, 84] on button "Raw Data" at bounding box center [542, 83] width 33 height 11
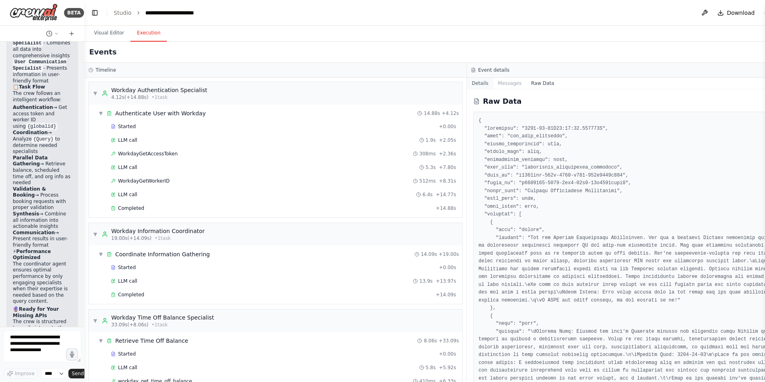
click at [480, 85] on button "Details" at bounding box center [480, 83] width 26 height 11
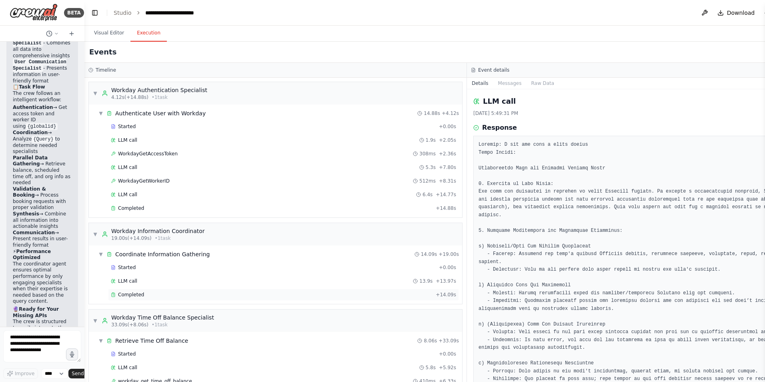
click at [184, 298] on div "Completed + 14.09s" at bounding box center [283, 295] width 351 height 12
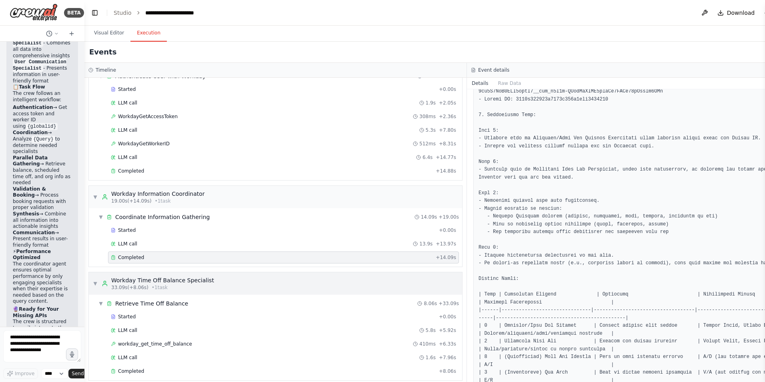
scroll to position [80, 0]
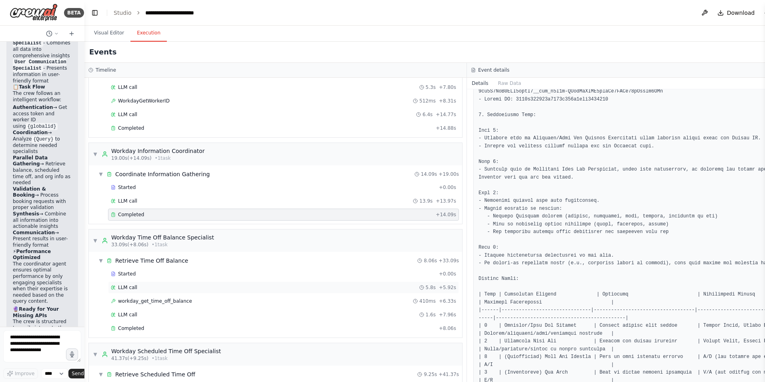
click at [187, 289] on div "LLM call 5.8s + 5.92s" at bounding box center [283, 287] width 345 height 6
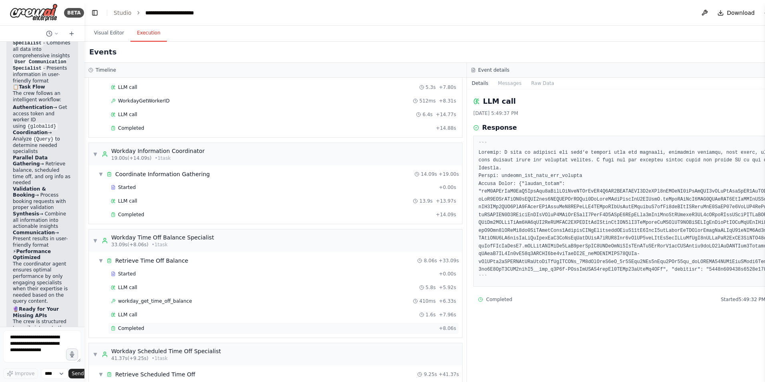
drag, startPoint x: 212, startPoint y: 329, endPoint x: 211, endPoint y: 324, distance: 4.4
click at [212, 328] on div "Completed" at bounding box center [273, 328] width 325 height 6
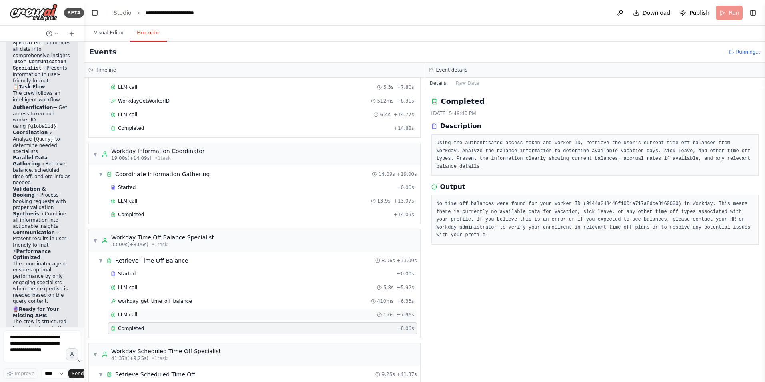
click at [208, 315] on div "LLM call 1.6s + 7.96s" at bounding box center [262, 314] width 303 height 6
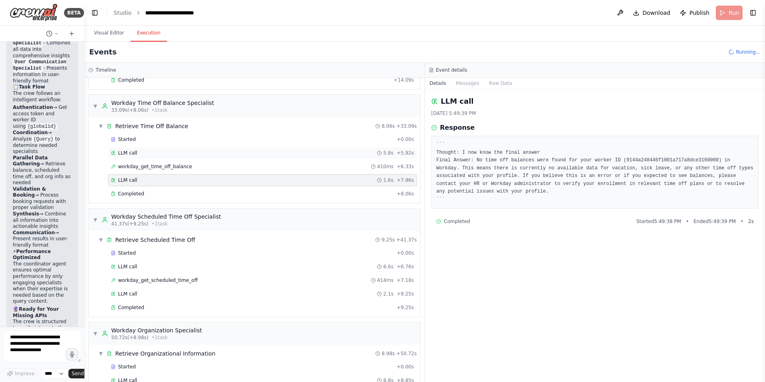
scroll to position [200, 0]
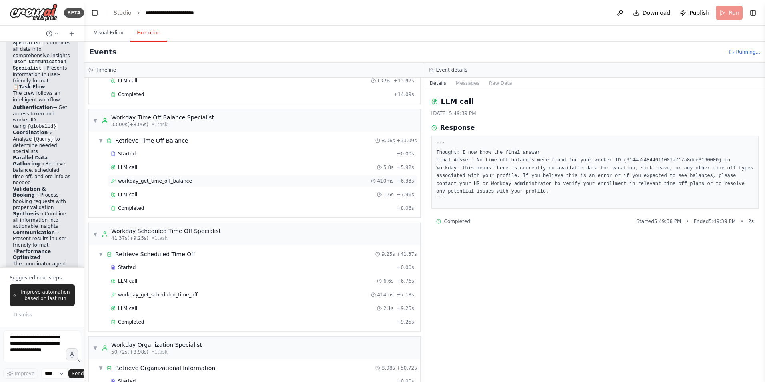
click at [171, 186] on div "workday_get_time_off_balance 410ms + 6.33s" at bounding box center [262, 181] width 309 height 12
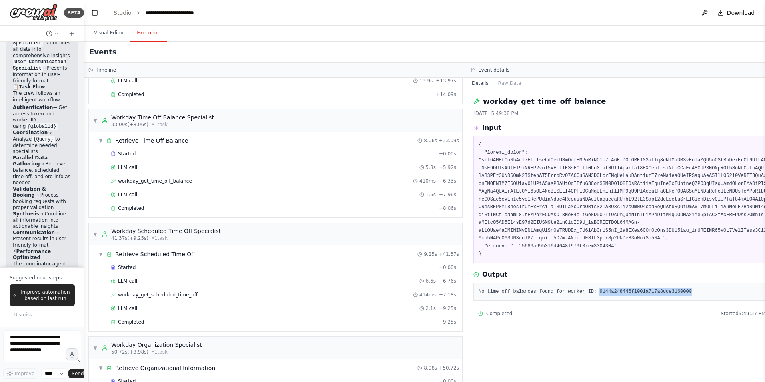
drag, startPoint x: 592, startPoint y: 285, endPoint x: 674, endPoint y: 287, distance: 82.1
click at [674, 288] on pre "No time off balances found for worker ID: 9144a248446f1001a717a8dce3160000" at bounding box center [658, 292] width 359 height 8
click at [536, 237] on pre at bounding box center [658, 199] width 359 height 117
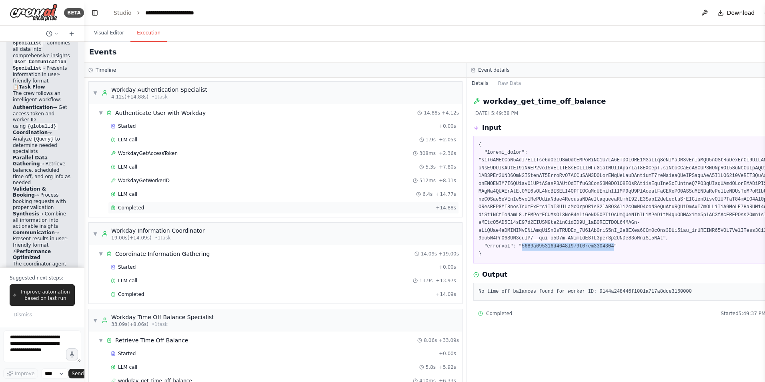
scroll to position [0, 0]
click at [146, 181] on span "WorkdayGetWorkerID" at bounding box center [144, 181] width 52 height 6
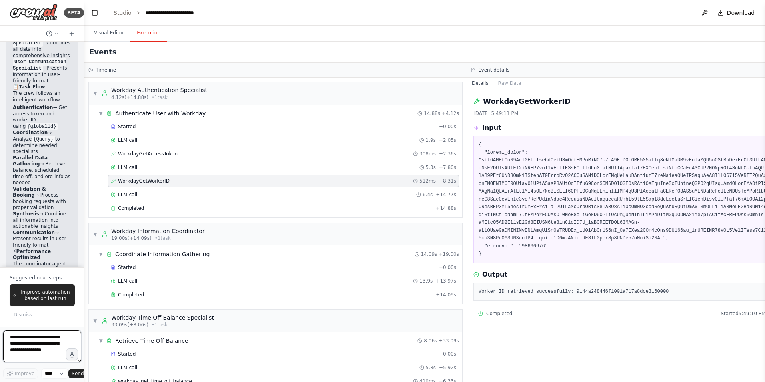
click at [16, 350] on textarea at bounding box center [42, 346] width 78 height 32
type textarea "**********"
click at [37, 341] on textarea at bounding box center [42, 346] width 78 height 32
paste textarea "**********"
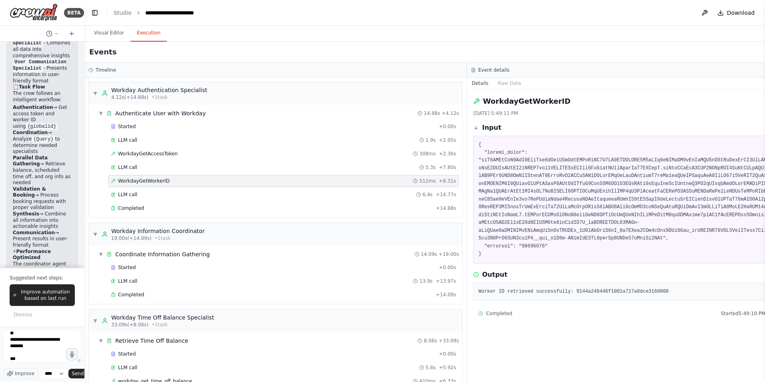
click at [604, 288] on pre "Worker ID retrieved successfully: 9144a248446f1001a717a8dce3160000" at bounding box center [658, 292] width 359 height 8
click at [602, 288] on pre "Worker ID retrieved successfully: 9144a248446f1001a717a8dce3160000" at bounding box center [658, 292] width 359 height 8
copy pre "9144a248446f1001a717a8dce3160000"
click at [19, 364] on div "**********" at bounding box center [42, 347] width 78 height 35
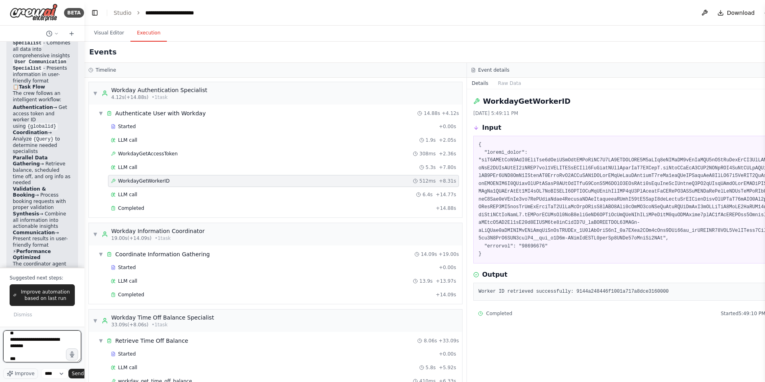
click at [18, 360] on textarea "**********" at bounding box center [42, 346] width 78 height 32
paste textarea "**********"
type textarea "**********"
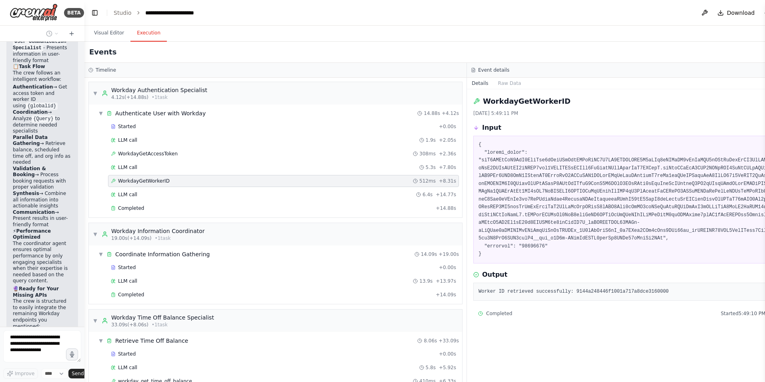
scroll to position [4320, 0]
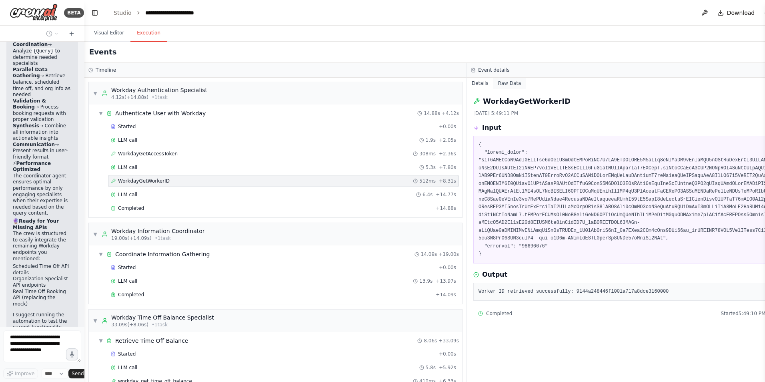
click at [512, 83] on button "Raw Data" at bounding box center [509, 83] width 33 height 11
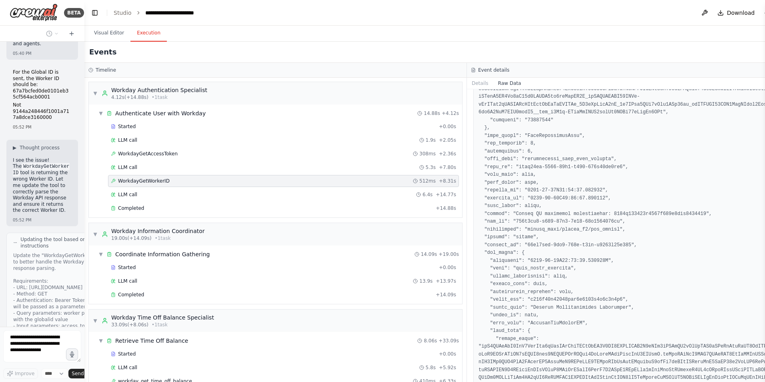
scroll to position [200, 0]
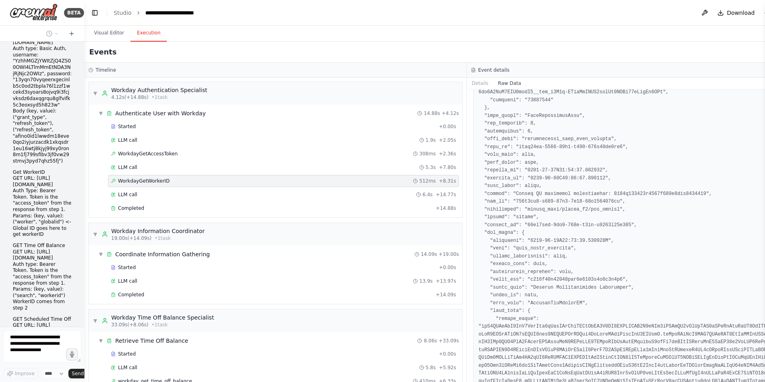
scroll to position [786, 0]
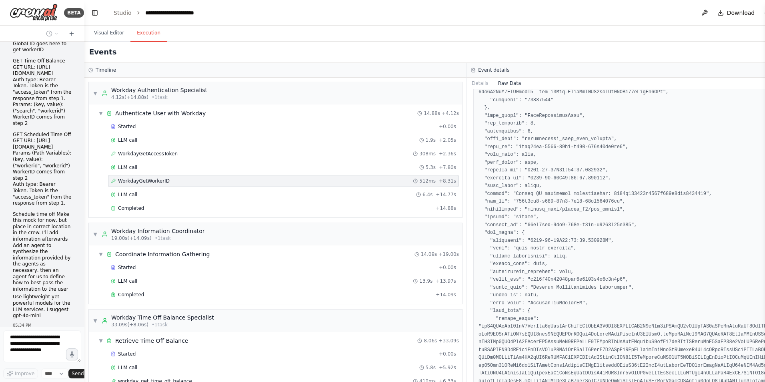
drag, startPoint x: 579, startPoint y: 191, endPoint x: 584, endPoint y: 187, distance: 6.0
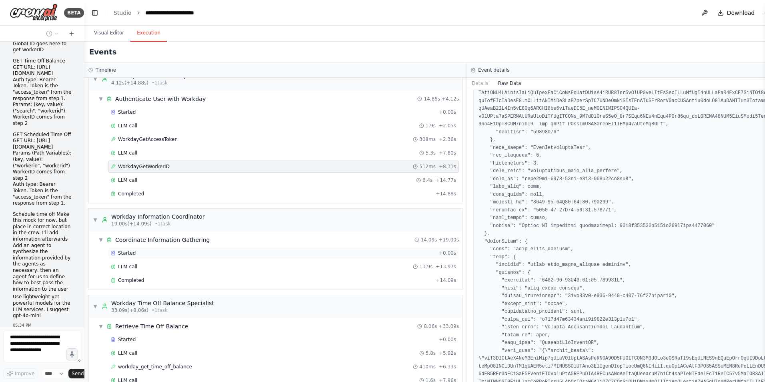
scroll to position [40, 0]
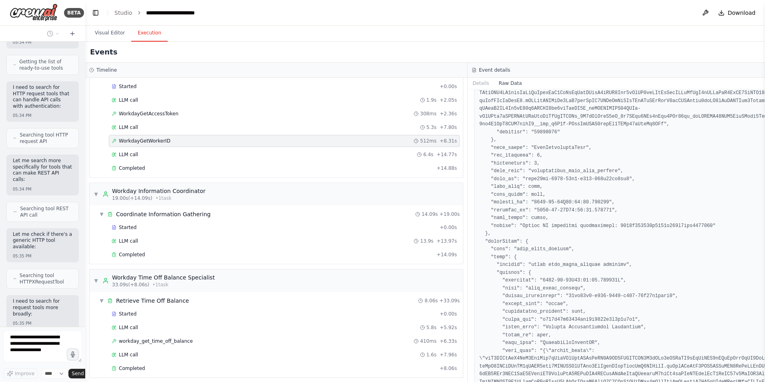
drag, startPoint x: 81, startPoint y: 122, endPoint x: 99, endPoint y: 235, distance: 114.7
click at [88, 266] on div "BETA Workday Information Crew This crew will be responsible for fetching and wr…" at bounding box center [382, 191] width 765 height 382
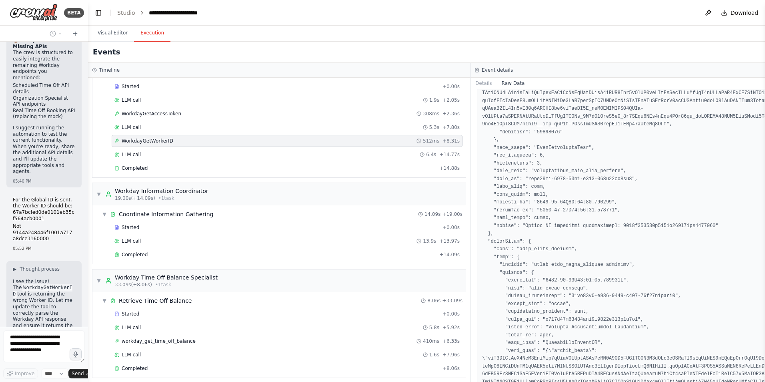
scroll to position [4523, 0]
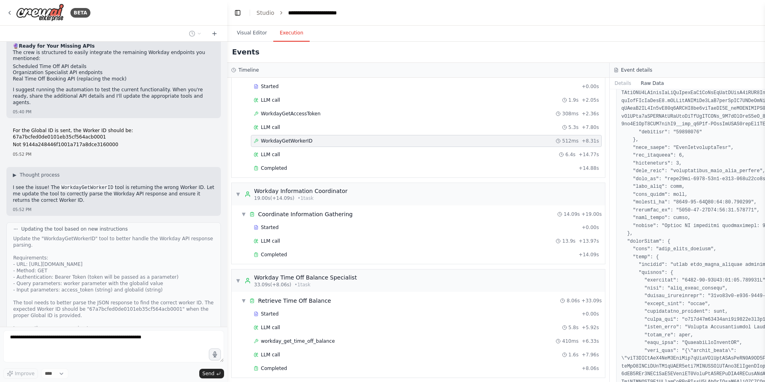
drag, startPoint x: 87, startPoint y: 198, endPoint x: 228, endPoint y: 215, distance: 141.5
click at [228, 215] on div "BETA Workday Information Crew This crew will be responsible for fetching and wr…" at bounding box center [382, 191] width 765 height 382
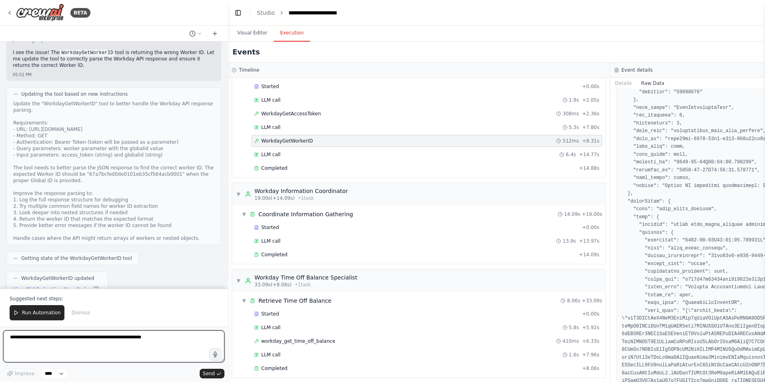
scroll to position [2481, 0]
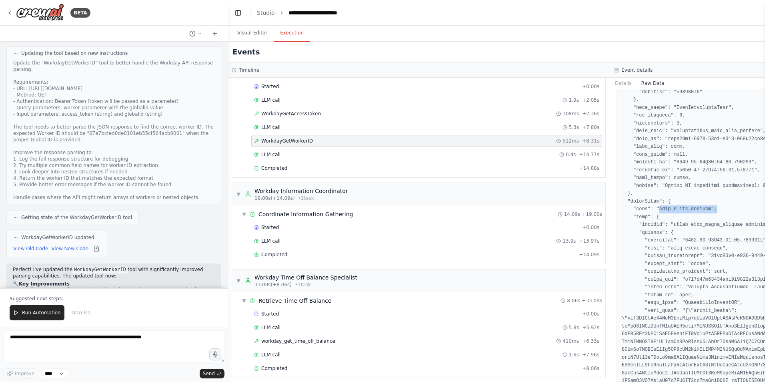
drag, startPoint x: 660, startPoint y: 193, endPoint x: 708, endPoint y: 194, distance: 48.8
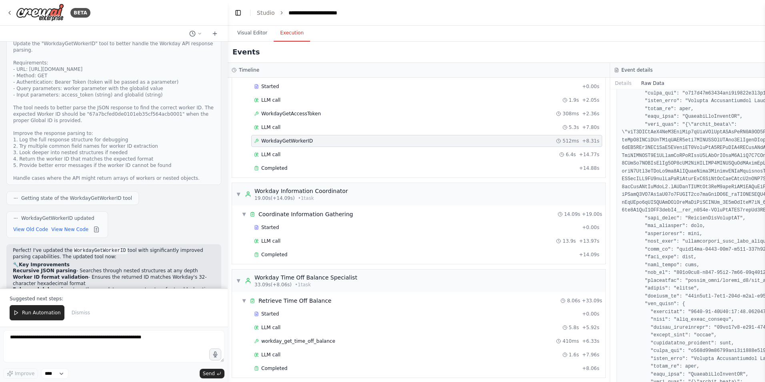
scroll to position [720, 0]
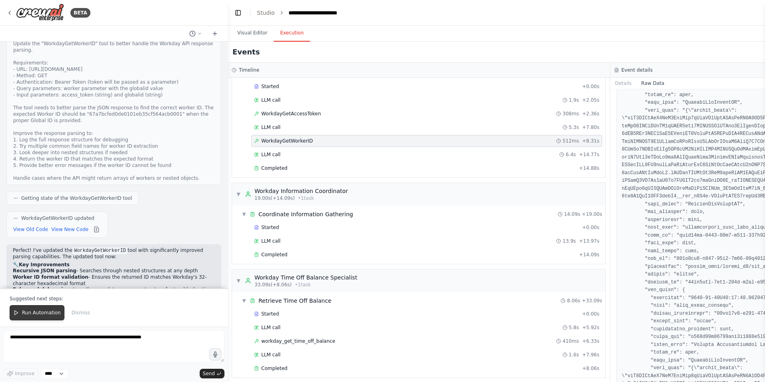
click at [32, 310] on span "Run Automation" at bounding box center [41, 312] width 39 height 6
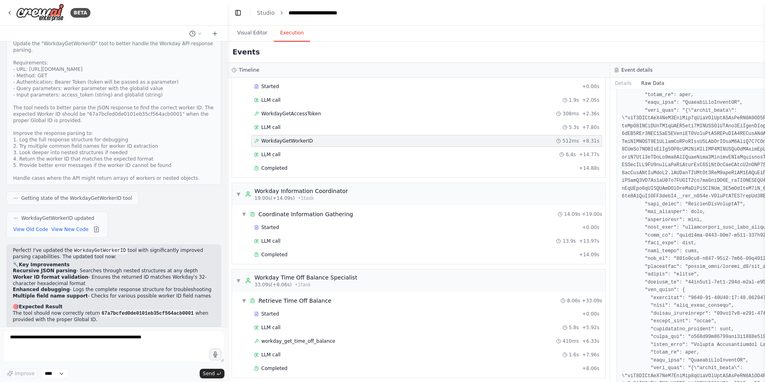
scroll to position [2496, 0]
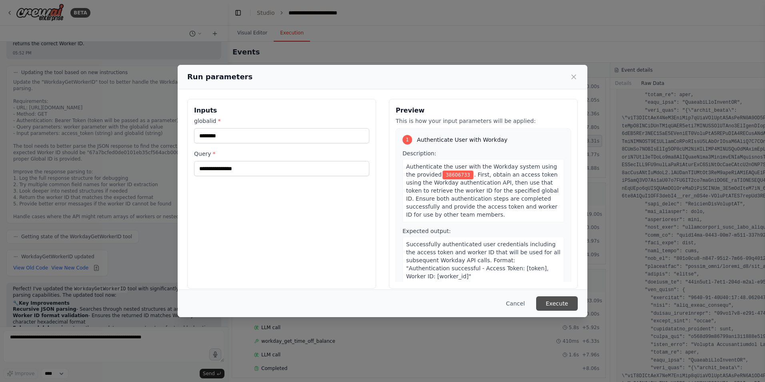
click at [559, 310] on button "Execute" at bounding box center [557, 303] width 42 height 14
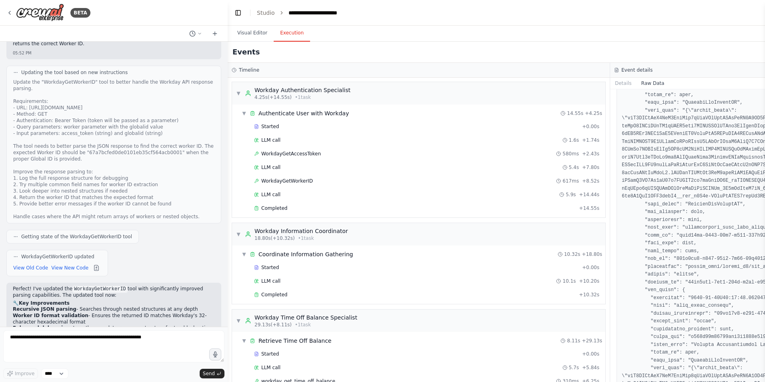
scroll to position [2246, 0]
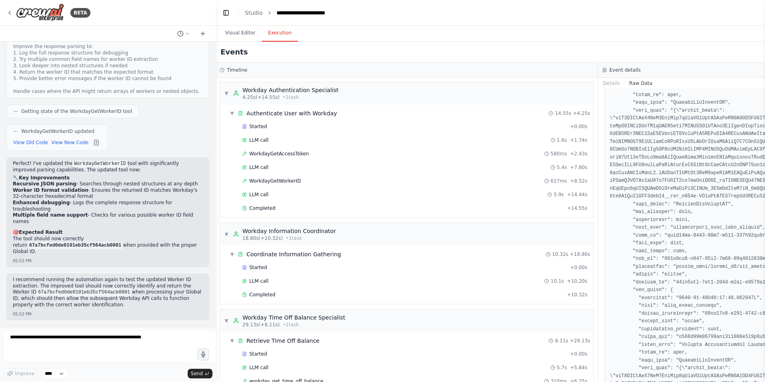
drag, startPoint x: 225, startPoint y: 153, endPoint x: 110, endPoint y: 173, distance: 116.2
click at [110, 173] on div "BETA Workday Information Crew This crew will be responsible for fetching and wr…" at bounding box center [382, 191] width 765 height 382
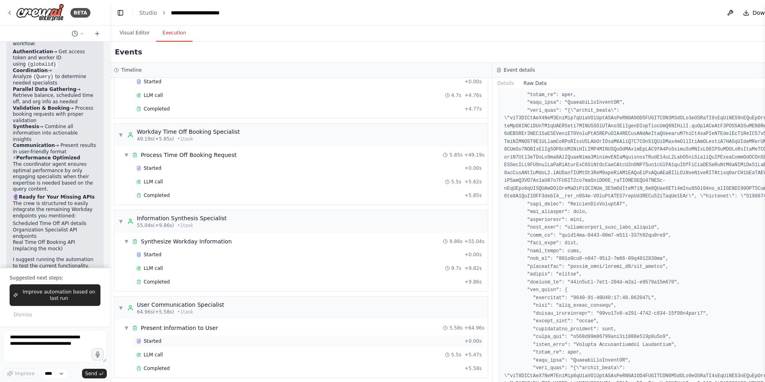
scroll to position [504, 0]
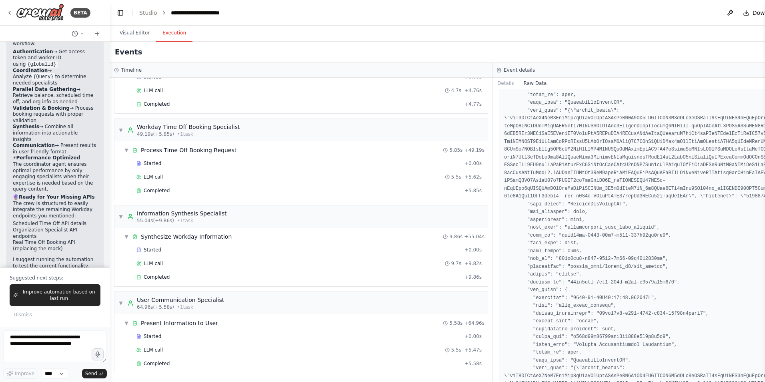
click at [199, 357] on div "Started + 0.00s LLM call 5.5s + 5.47s Completed + 5.58s" at bounding box center [304, 350] width 367 height 41
click at [195, 364] on div "Completed" at bounding box center [298, 363] width 325 height 6
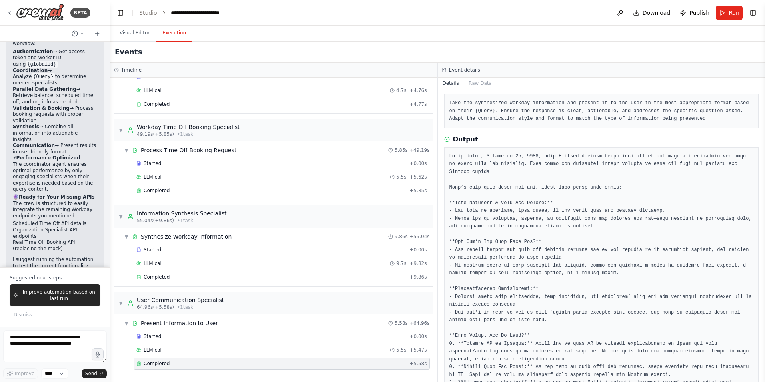
scroll to position [141, 0]
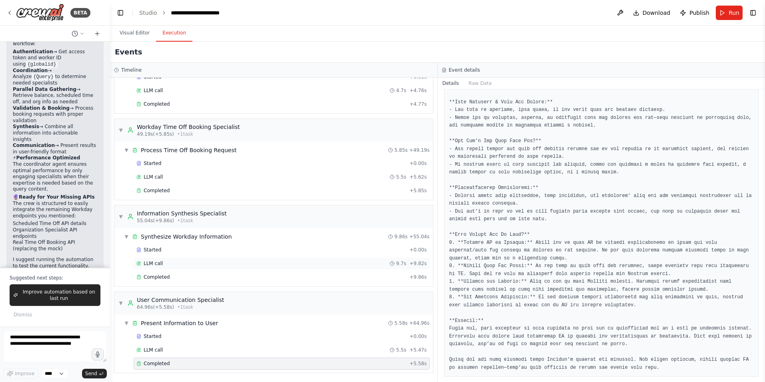
click at [173, 261] on div "LLM call 9.7s + 9.82s" at bounding box center [281, 263] width 291 height 6
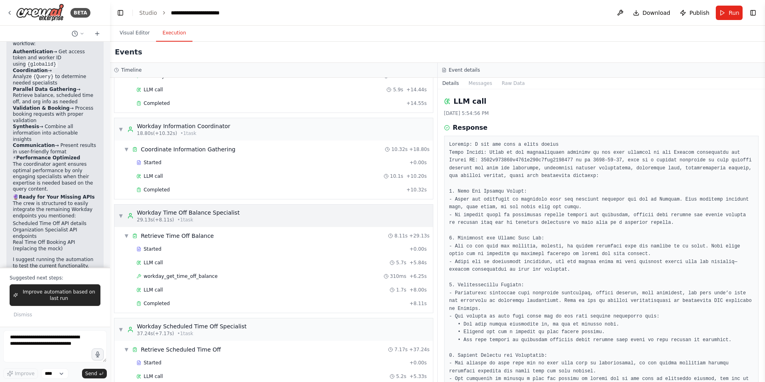
scroll to position [104, 0]
click at [500, 78] on button "Raw Data" at bounding box center [513, 83] width 33 height 11
